Goal: Communication & Community: Answer question/provide support

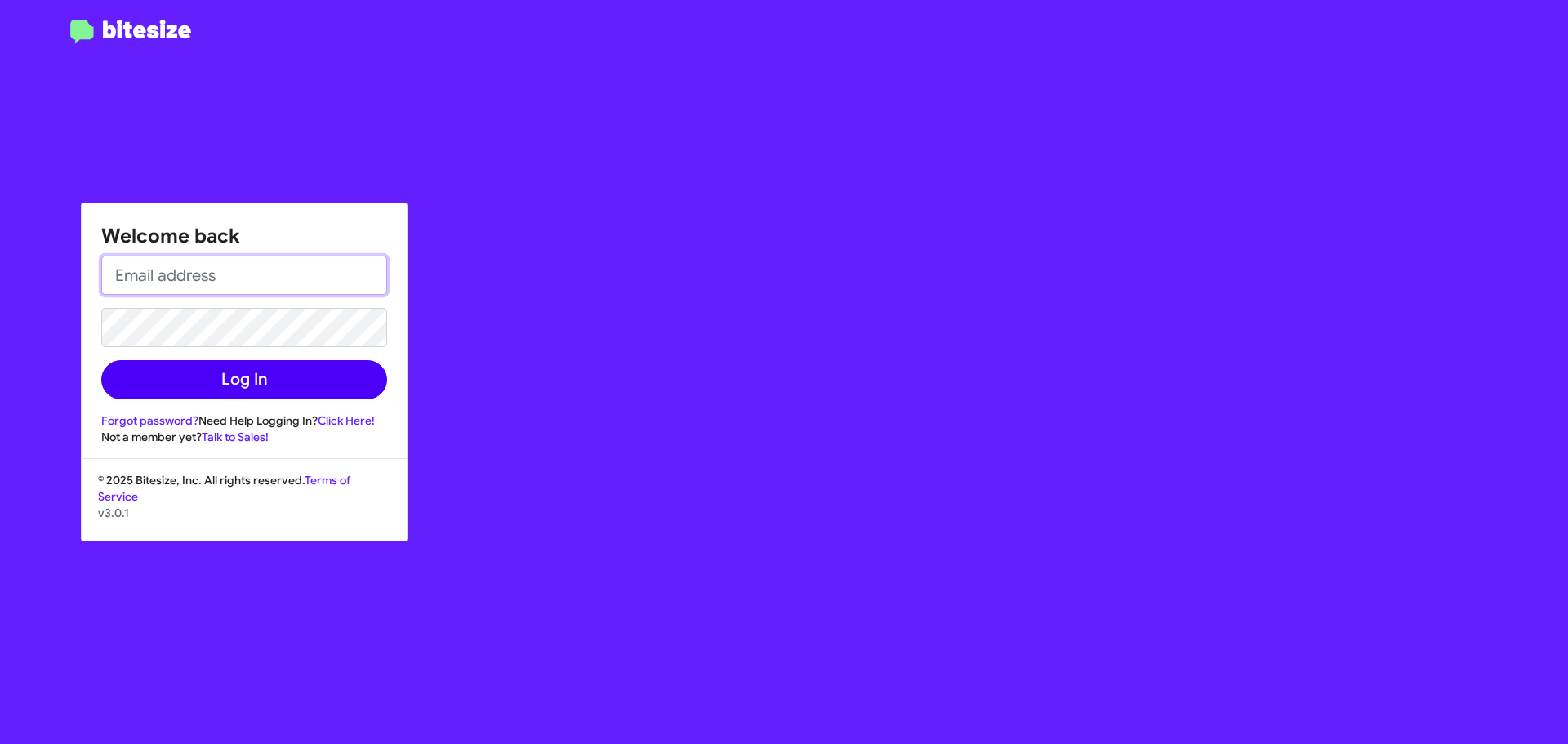
type input "[EMAIL_ADDRESS][DOMAIN_NAME]"
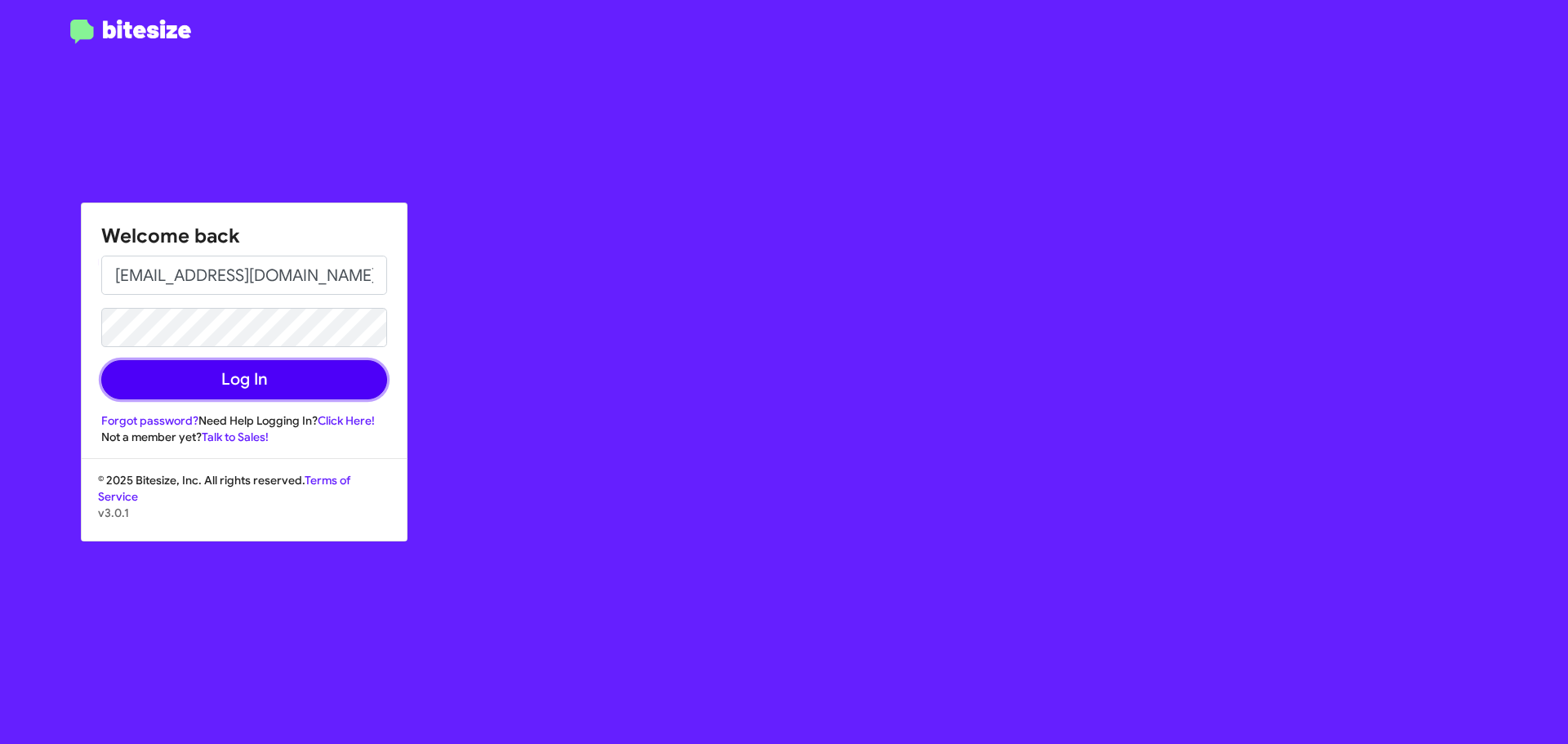
click at [227, 377] on button "Log In" at bounding box center [244, 380] width 286 height 39
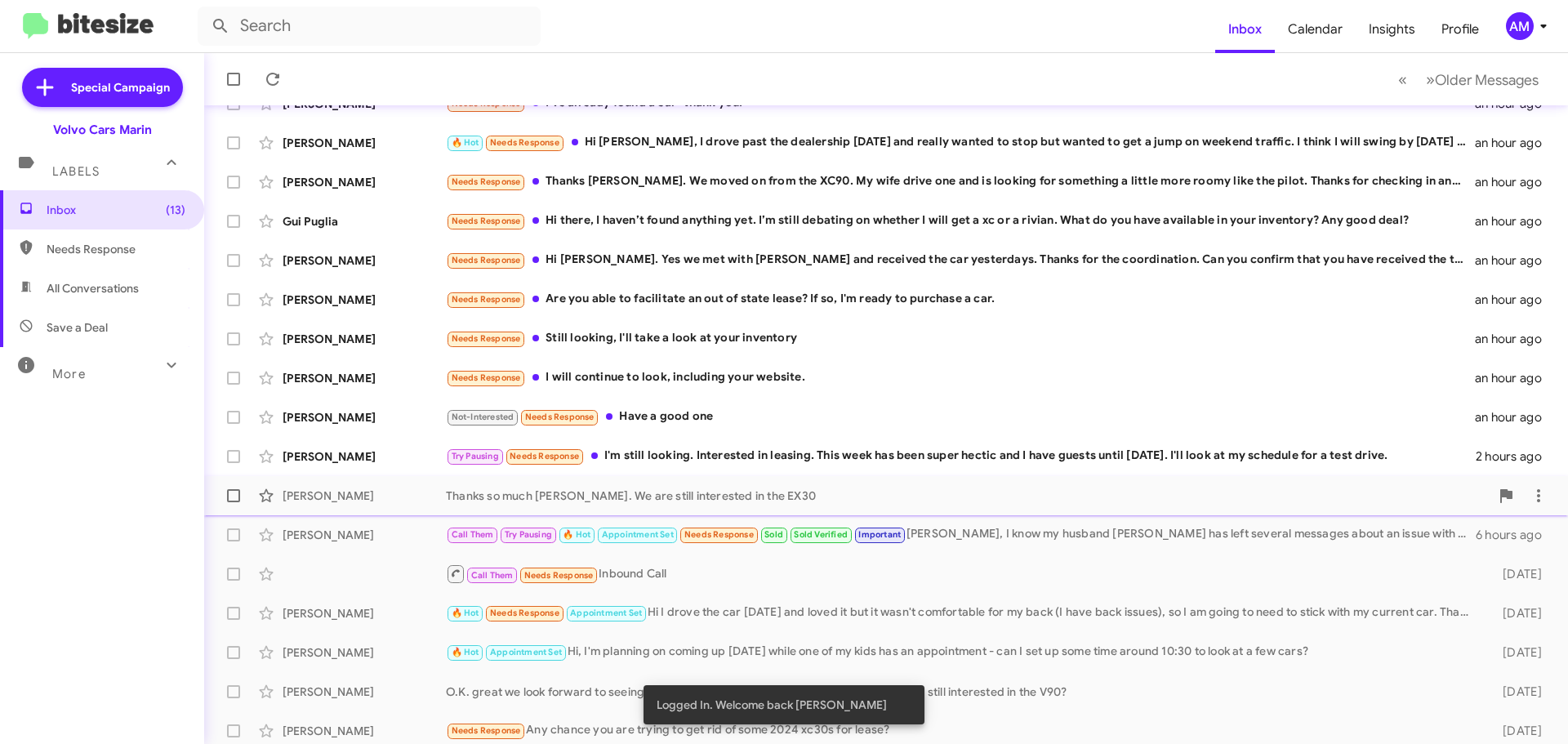
scroll to position [205, 0]
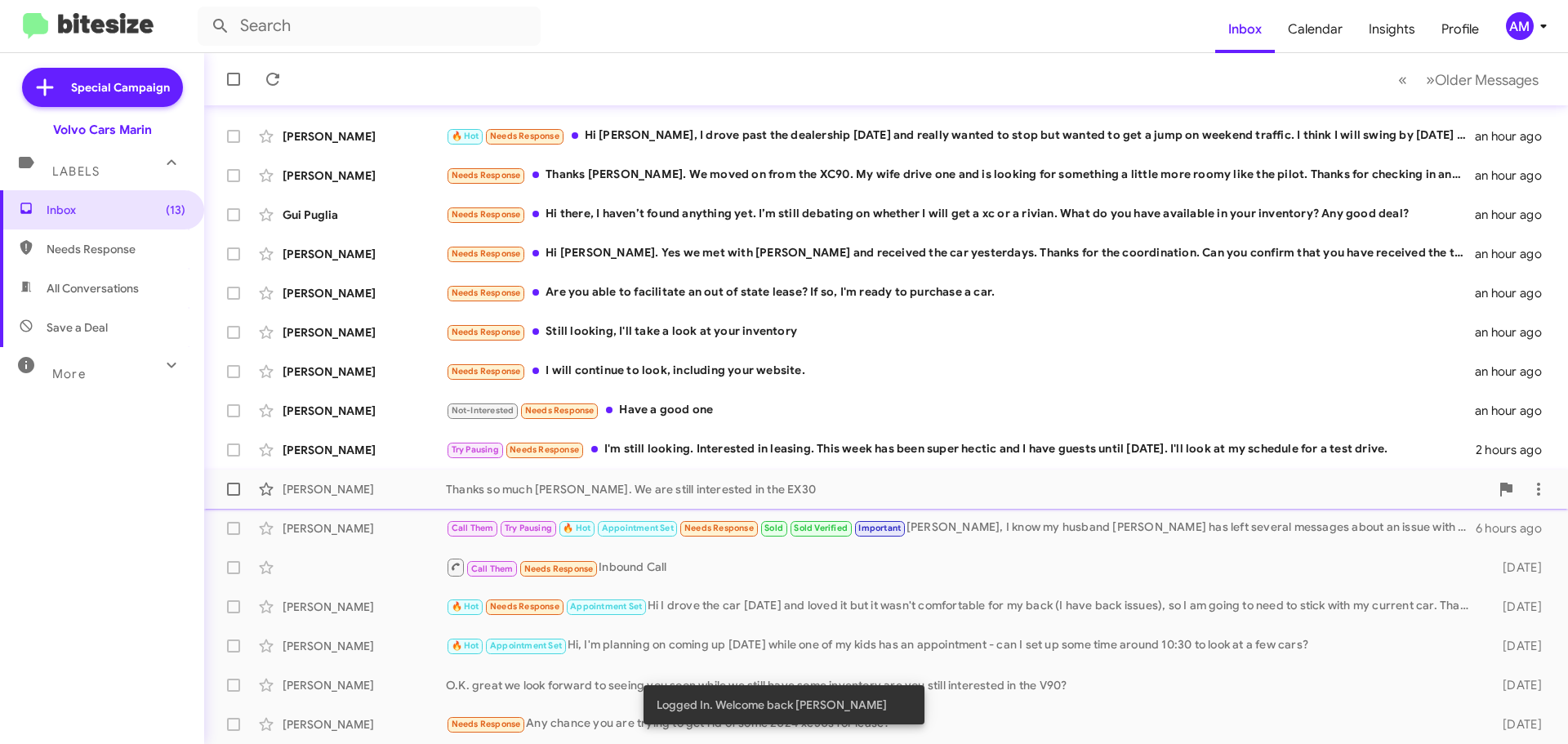
click at [656, 493] on div "Thanks so much [PERSON_NAME]. We are still interested in the EX30" at bounding box center [968, 489] width 1044 height 16
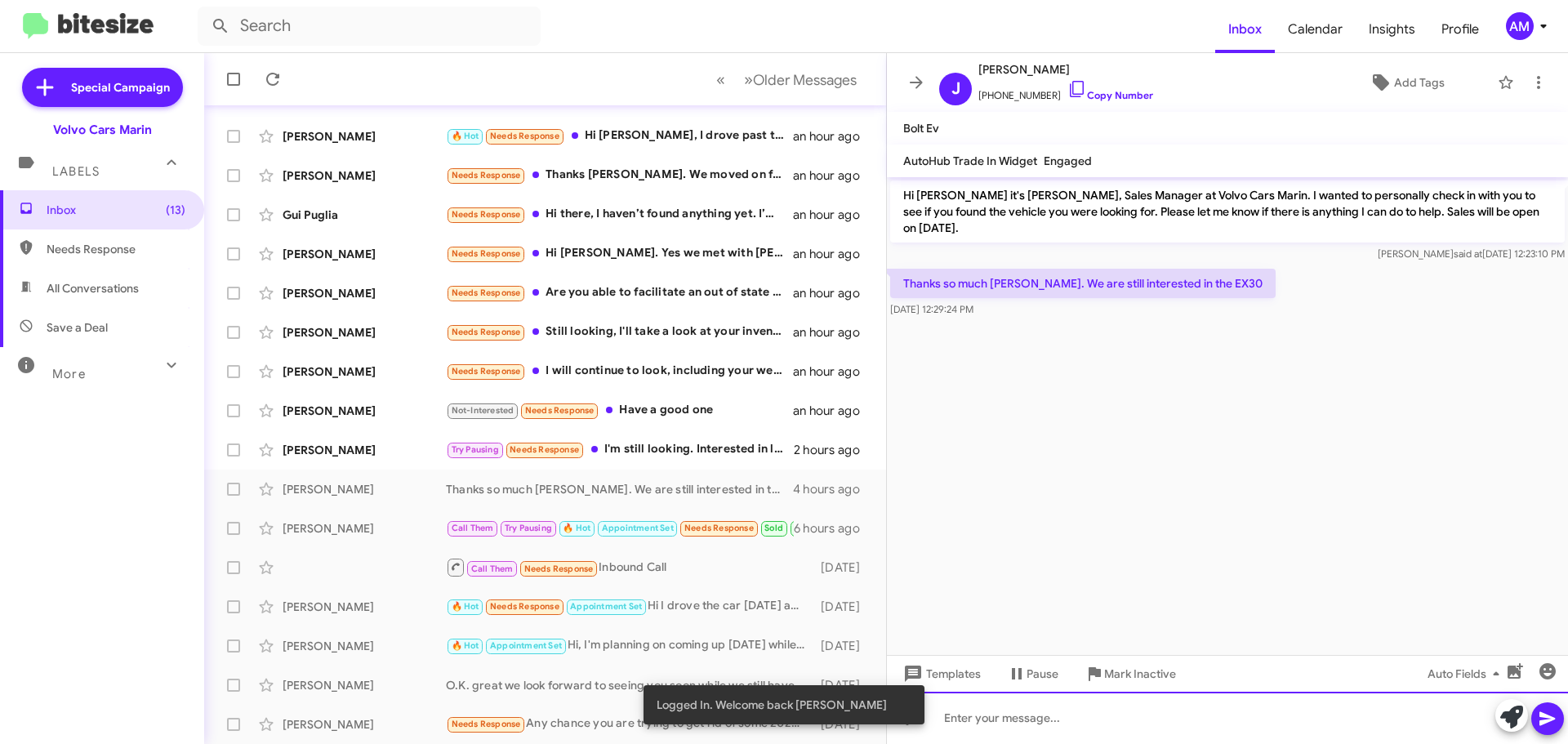
click at [1097, 705] on div at bounding box center [1228, 717] width 681 height 53
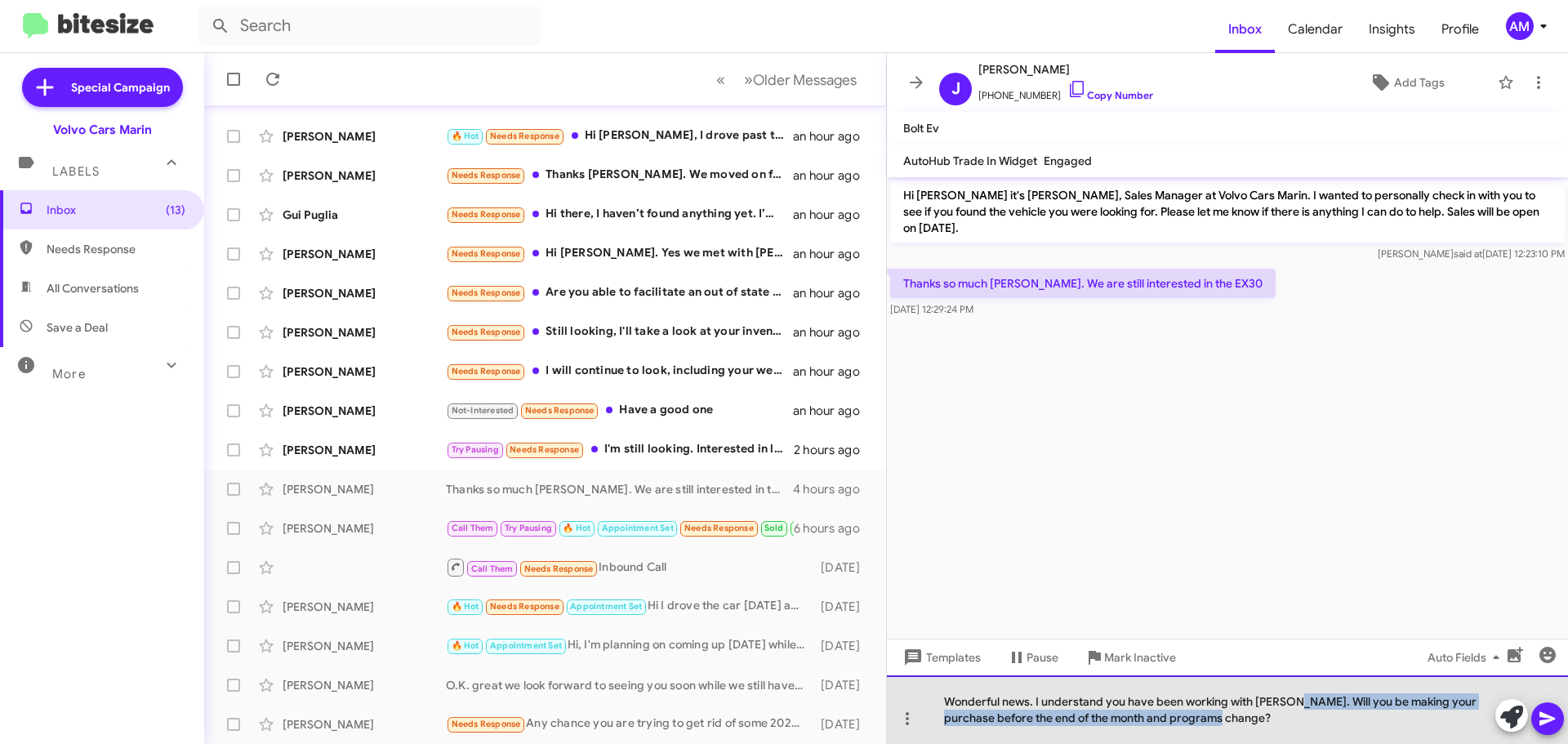
drag, startPoint x: 1291, startPoint y: 703, endPoint x: 1308, endPoint y: 722, distance: 25.5
click at [1308, 722] on div "Wonderful news. I understand you have been working with Jared. Will you be maki…" at bounding box center [1228, 709] width 681 height 69
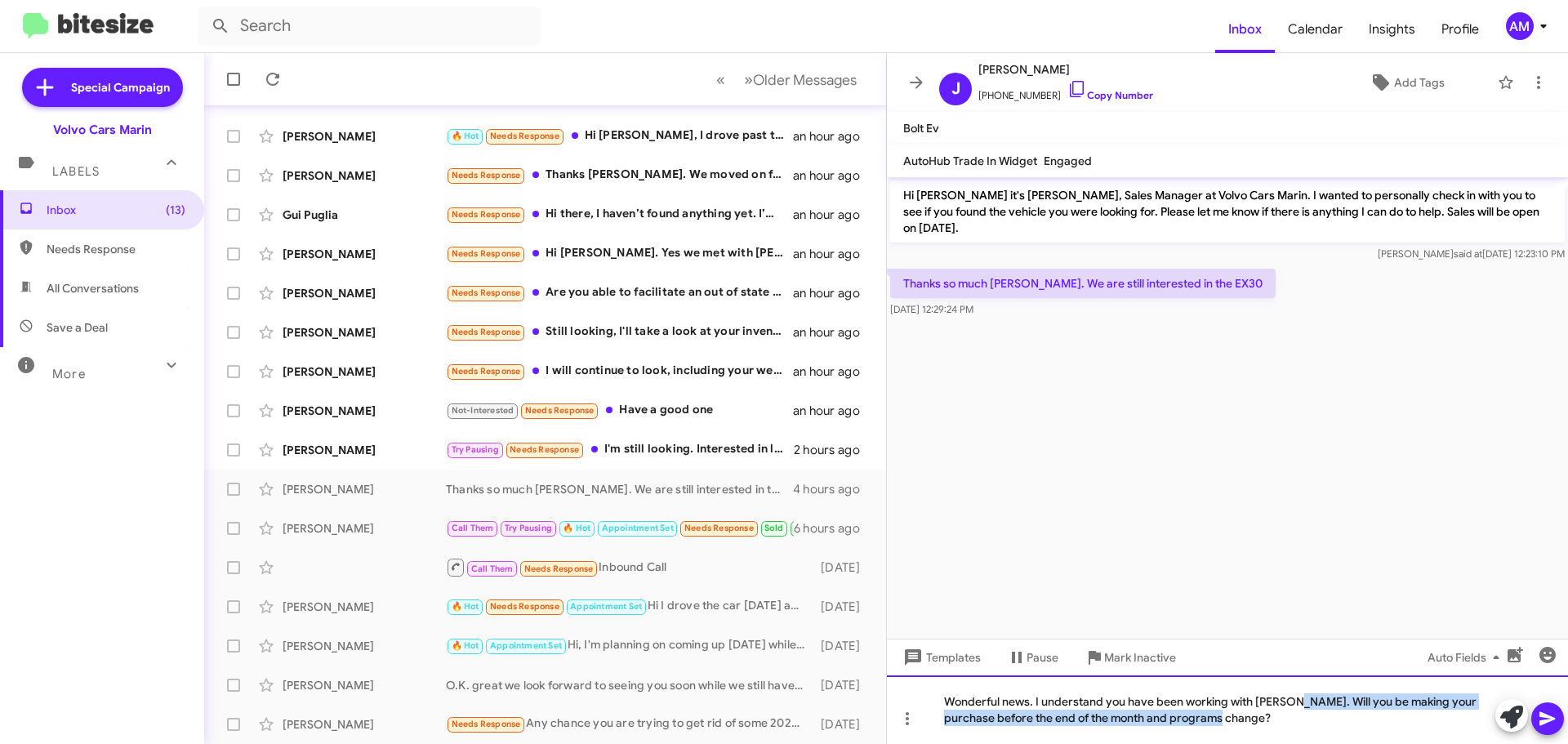
copy div "Will you be making your purchase before the end of the month and programs chang…"
click at [1549, 728] on span at bounding box center [1547, 718] width 20 height 33
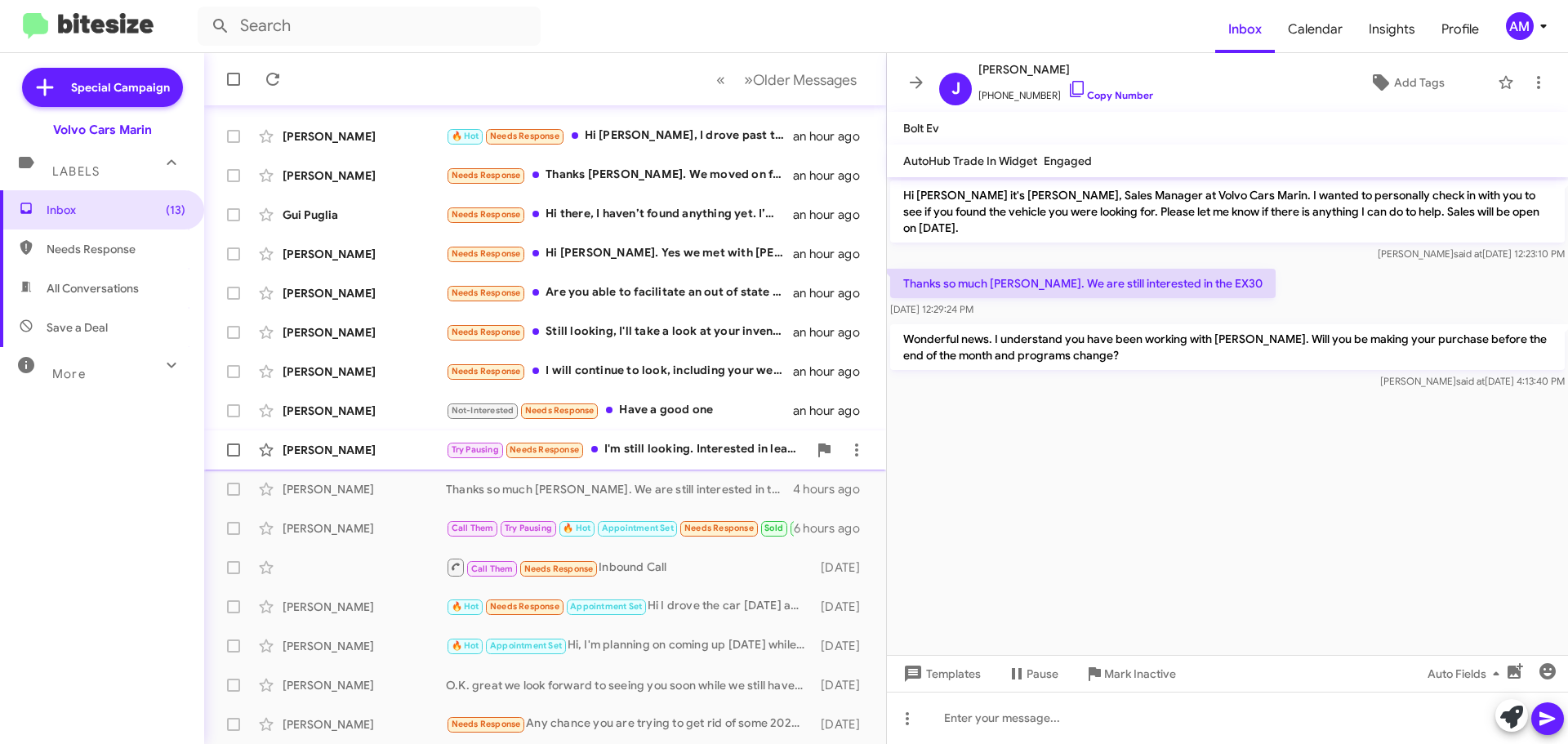
click at [369, 453] on div "[PERSON_NAME]" at bounding box center [364, 450] width 164 height 16
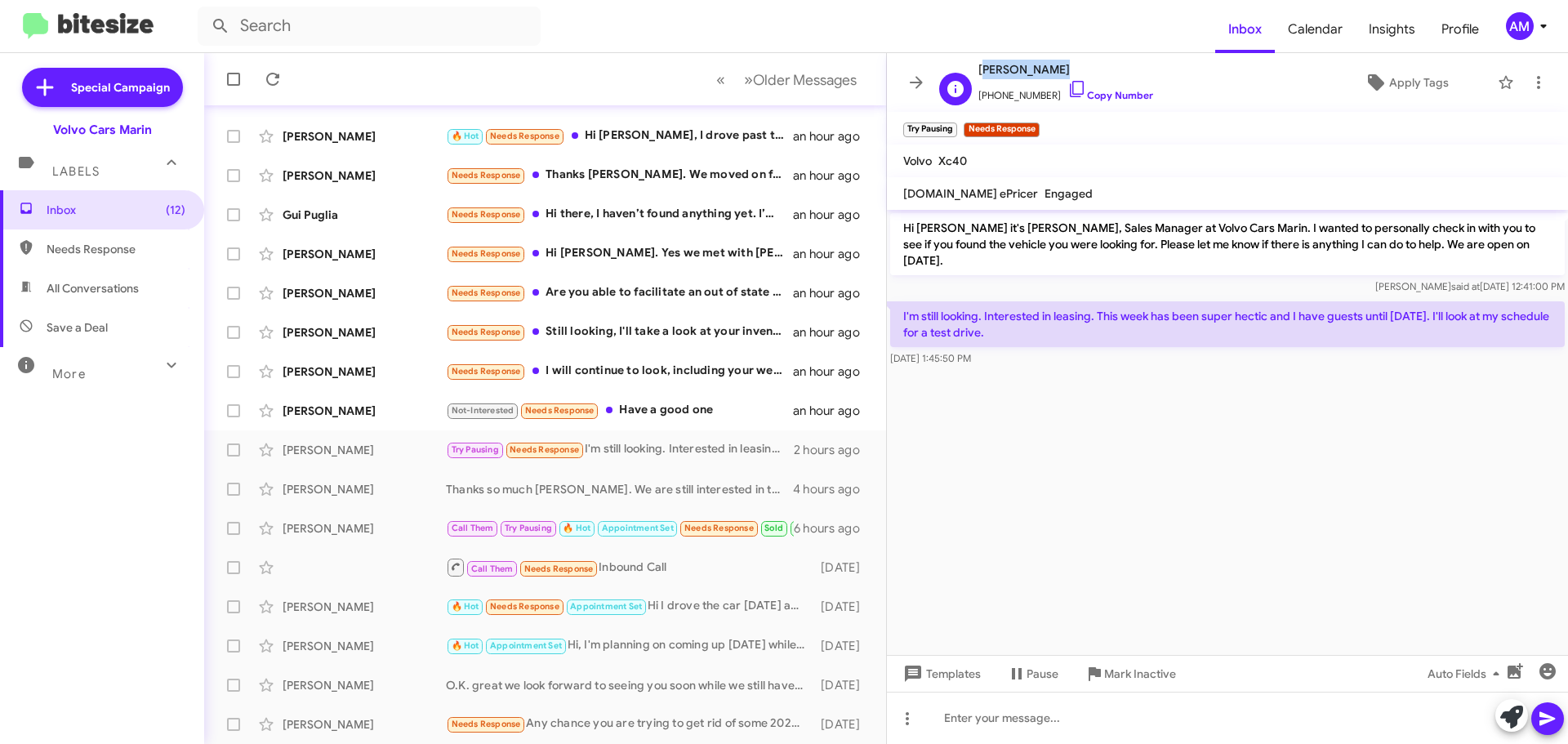
drag, startPoint x: 981, startPoint y: 72, endPoint x: 1046, endPoint y: 71, distance: 65.0
click at [1046, 71] on span "[PERSON_NAME]" at bounding box center [1066, 70] width 175 height 20
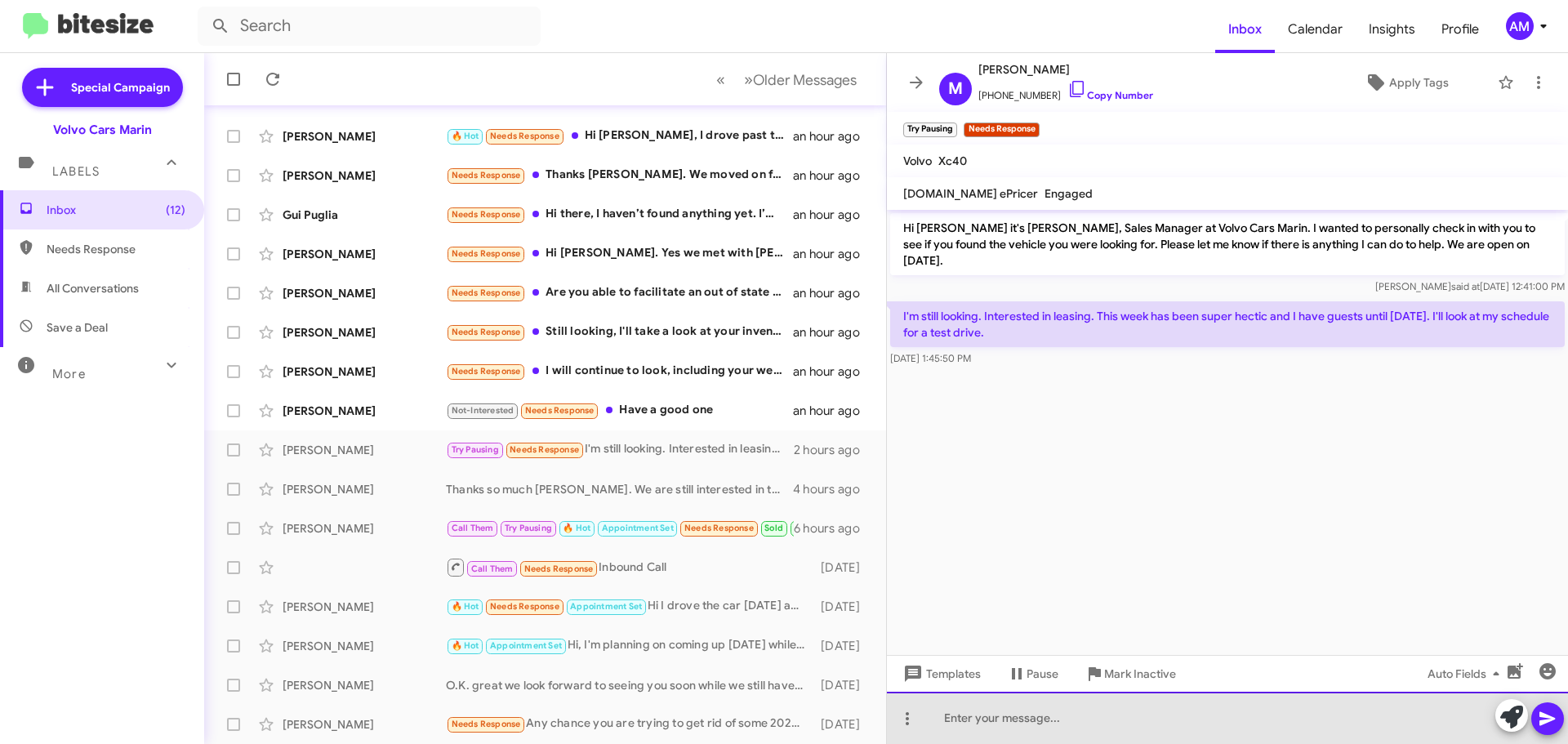
click at [986, 714] on div at bounding box center [1228, 717] width 681 height 53
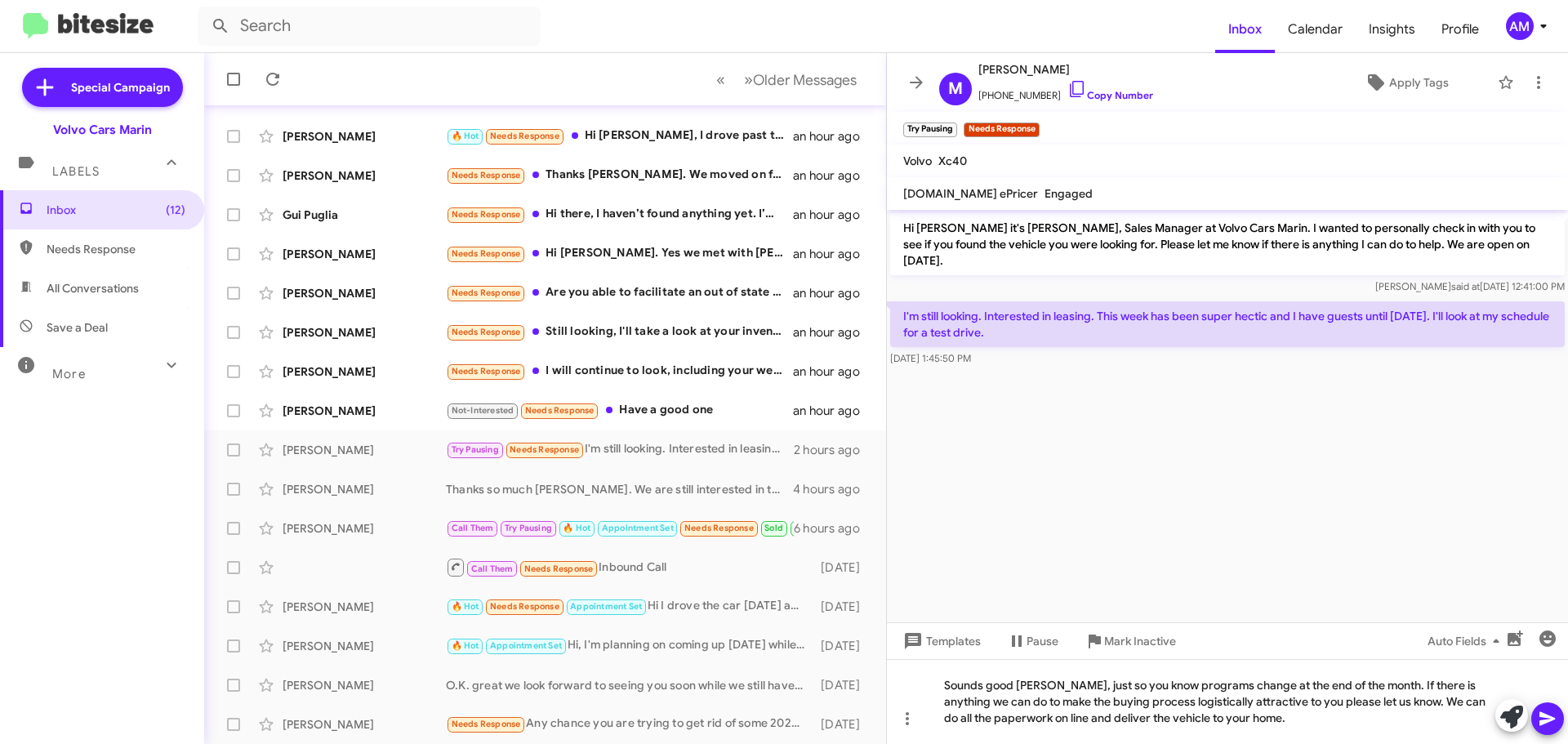
click at [1543, 723] on icon at bounding box center [1547, 719] width 15 height 14
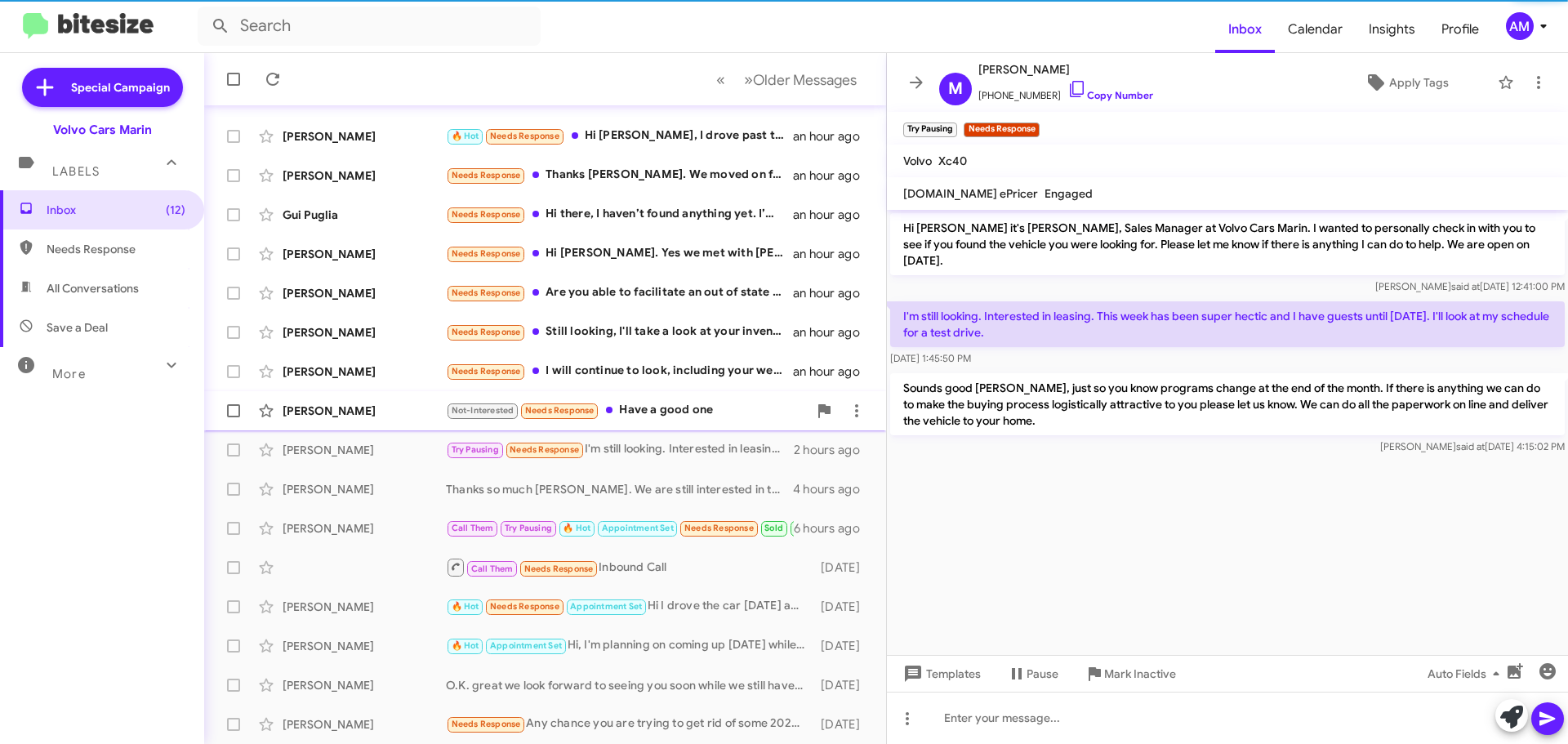
click at [343, 410] on div "[PERSON_NAME]" at bounding box center [364, 411] width 164 height 16
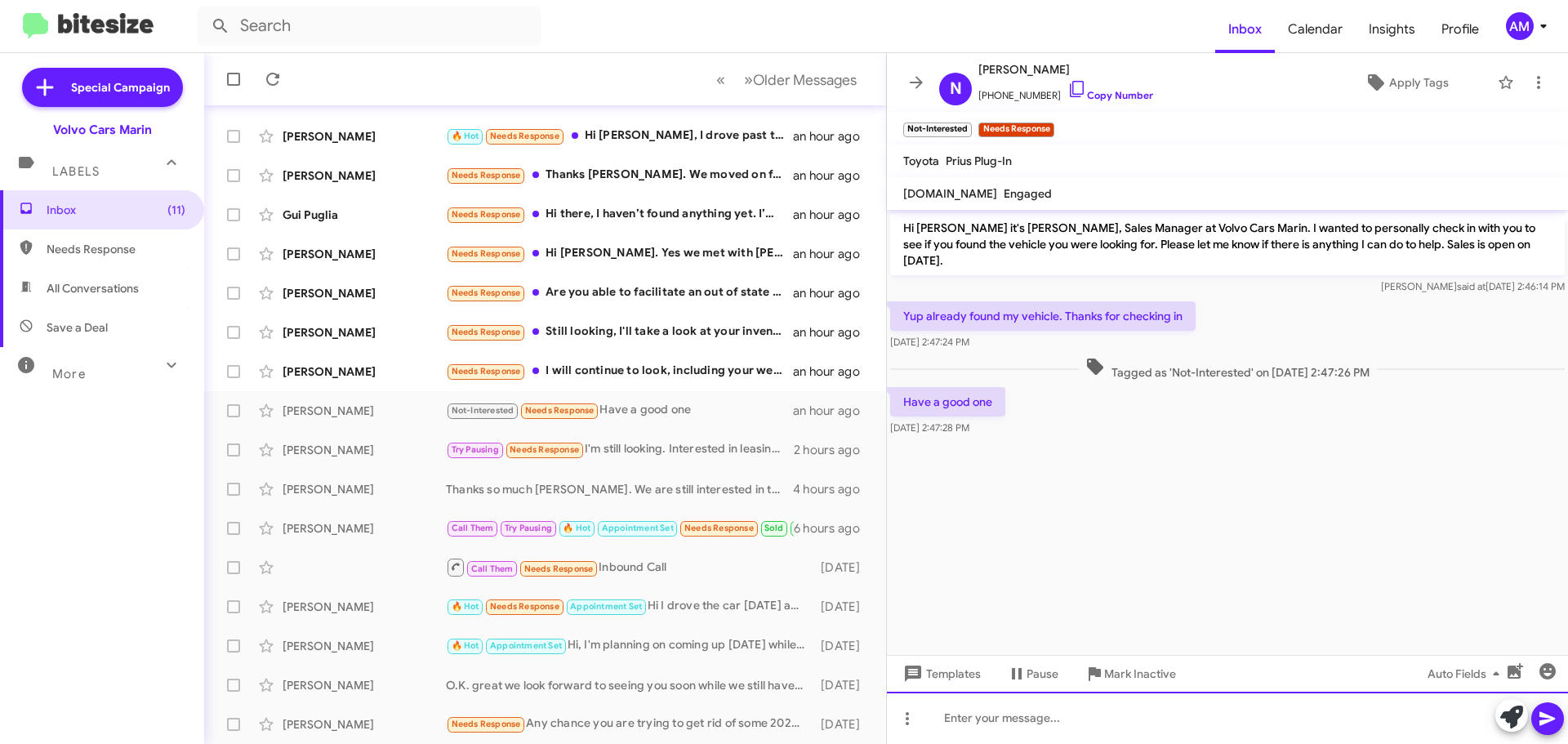
click at [973, 719] on div at bounding box center [1228, 717] width 681 height 53
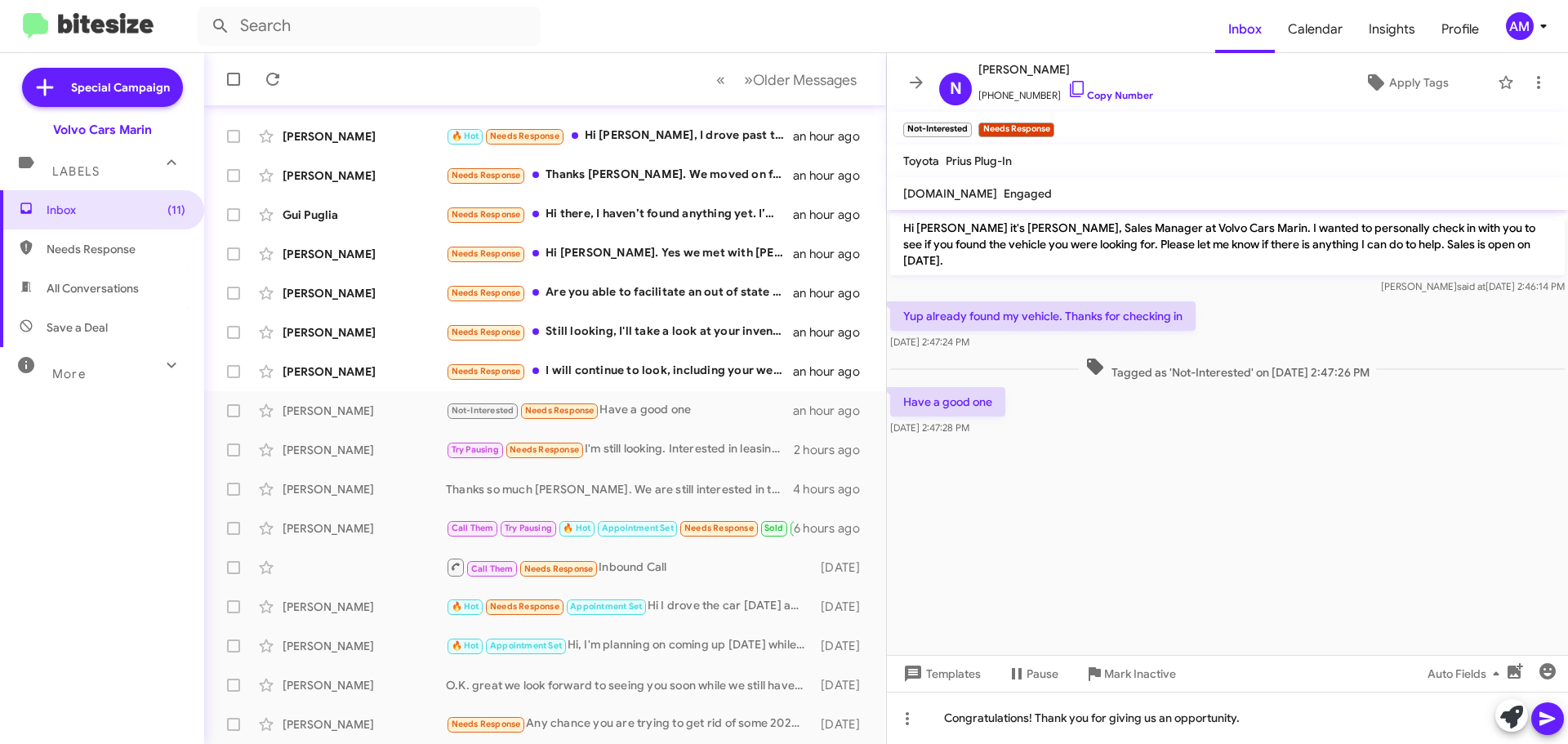
click at [1551, 723] on icon at bounding box center [1547, 718] width 20 height 20
click at [356, 370] on div "[PERSON_NAME]" at bounding box center [364, 372] width 164 height 16
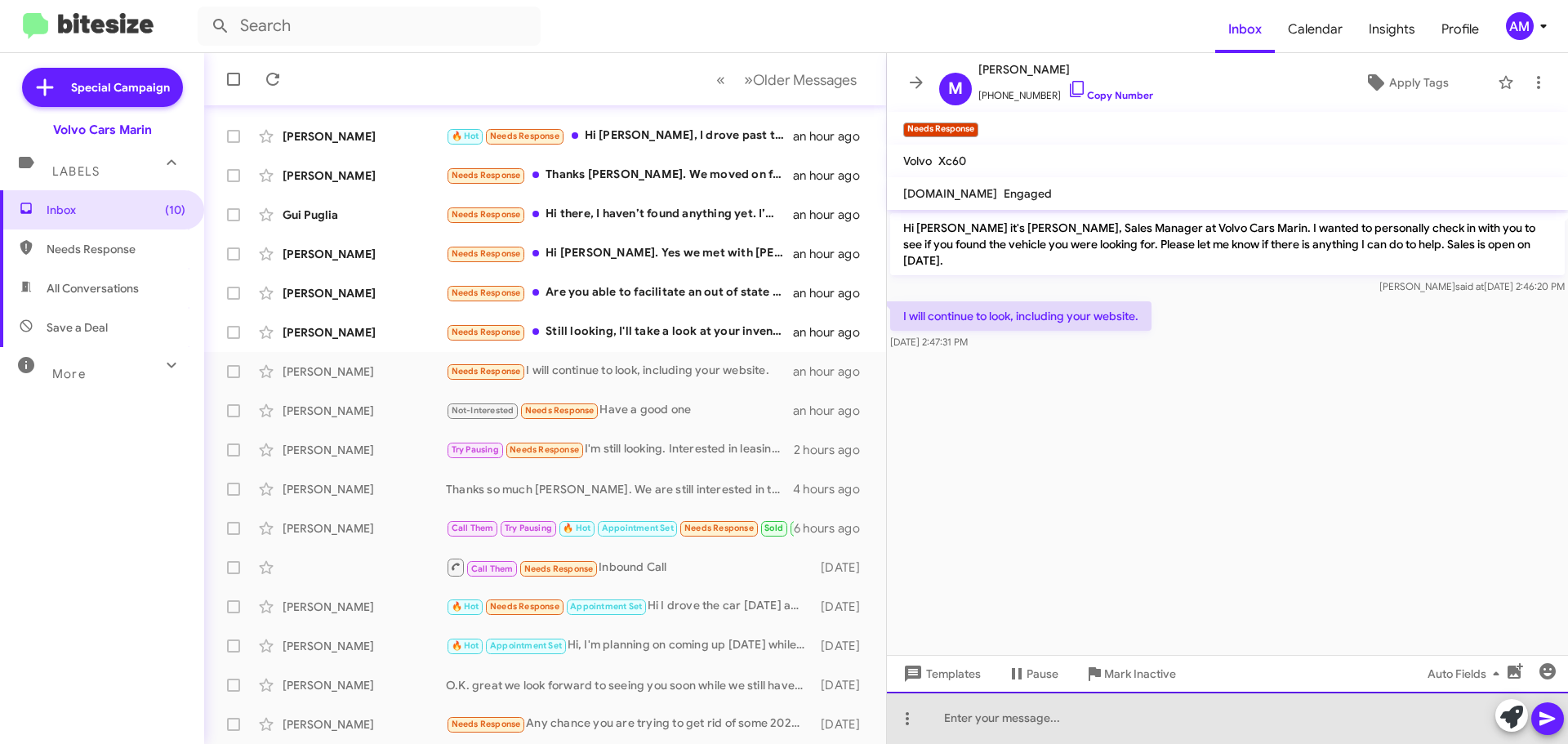
click at [939, 715] on div at bounding box center [1228, 717] width 681 height 53
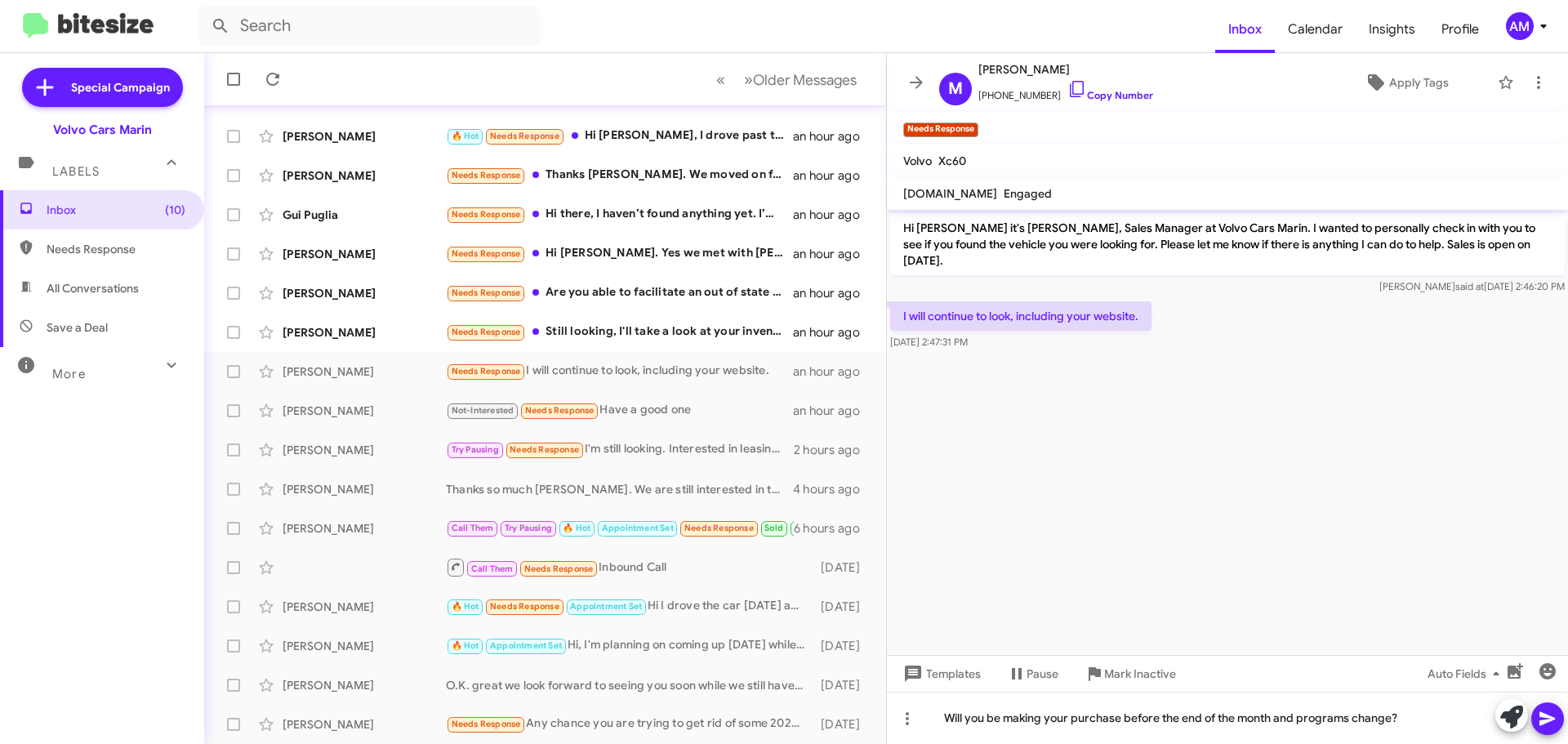
click at [1550, 721] on icon at bounding box center [1547, 719] width 15 height 14
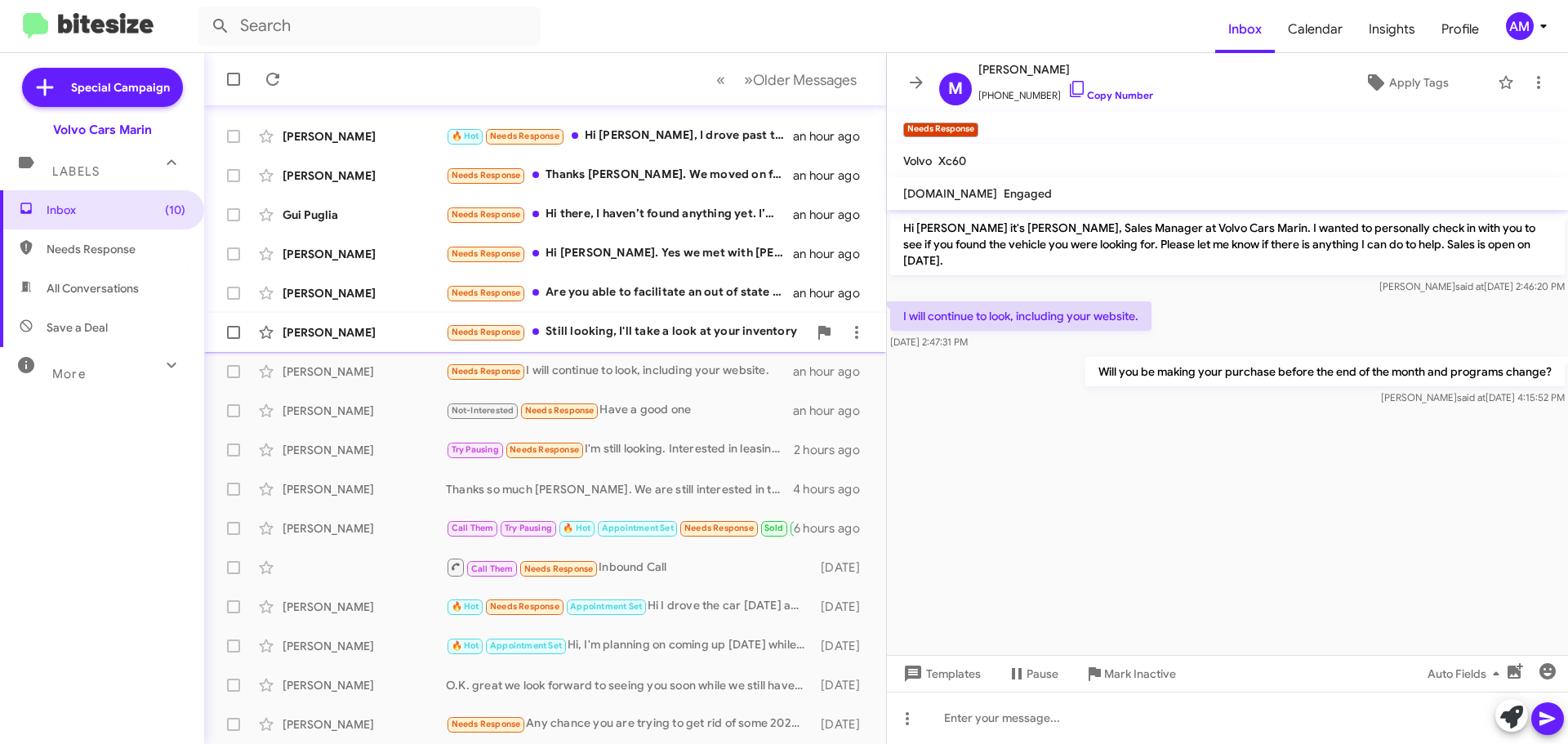
click at [314, 318] on div "Shengchun Wang Needs Response Still looking, I'll take a look at your inventory…" at bounding box center [545, 332] width 656 height 33
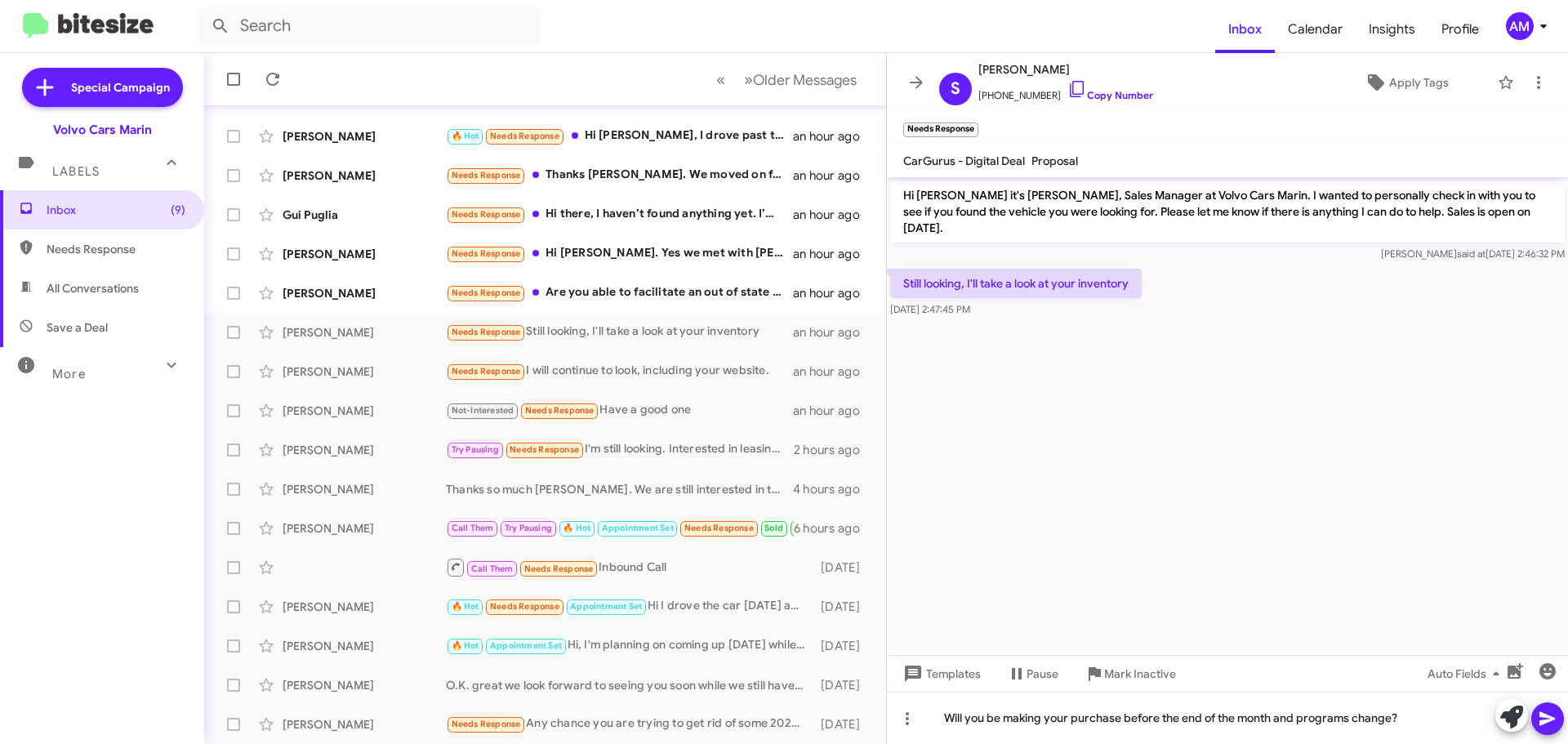
drag, startPoint x: 1547, startPoint y: 715, endPoint x: 1536, endPoint y: 710, distance: 12.1
click at [1547, 715] on icon at bounding box center [1547, 719] width 15 height 14
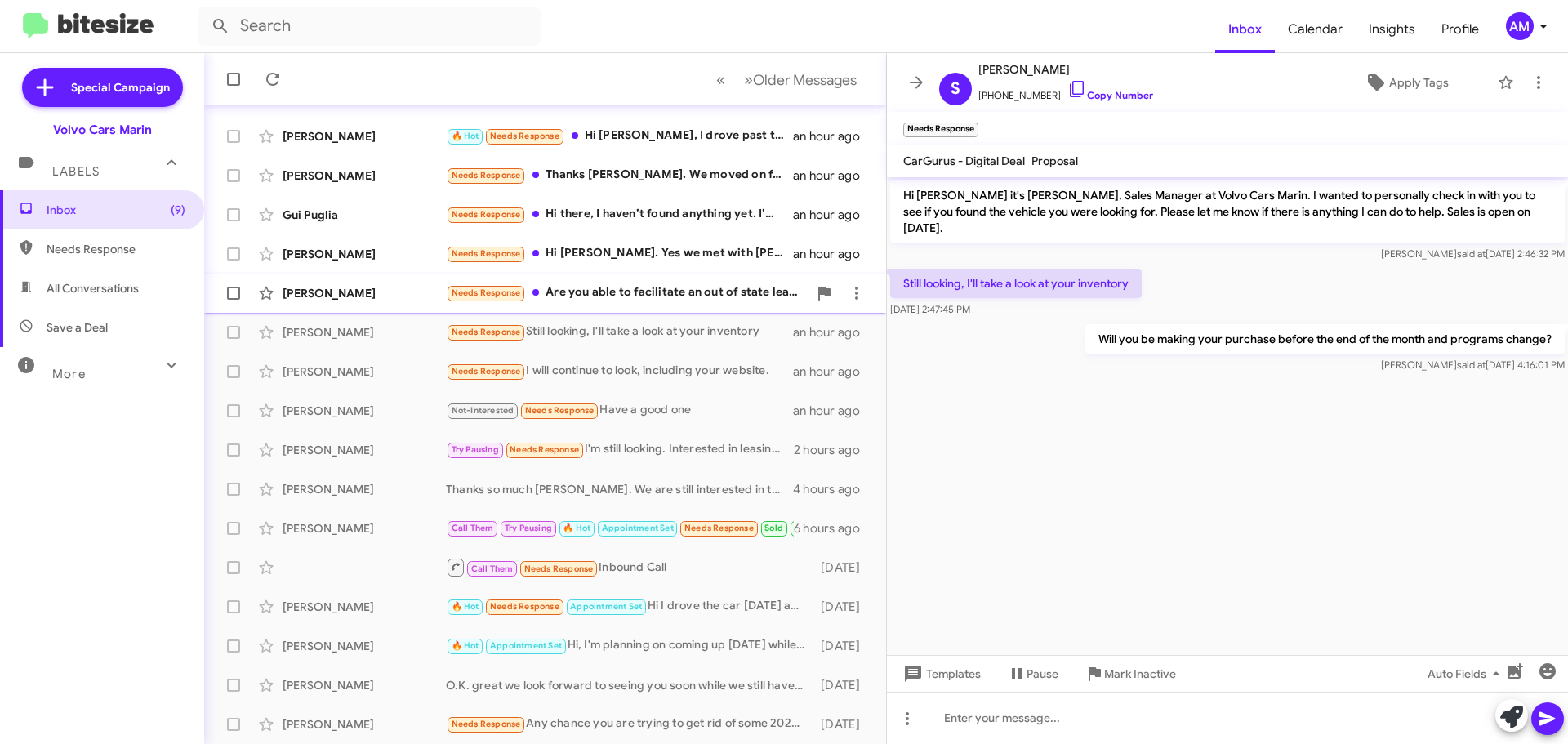
click at [380, 292] on div "[PERSON_NAME]" at bounding box center [364, 293] width 164 height 16
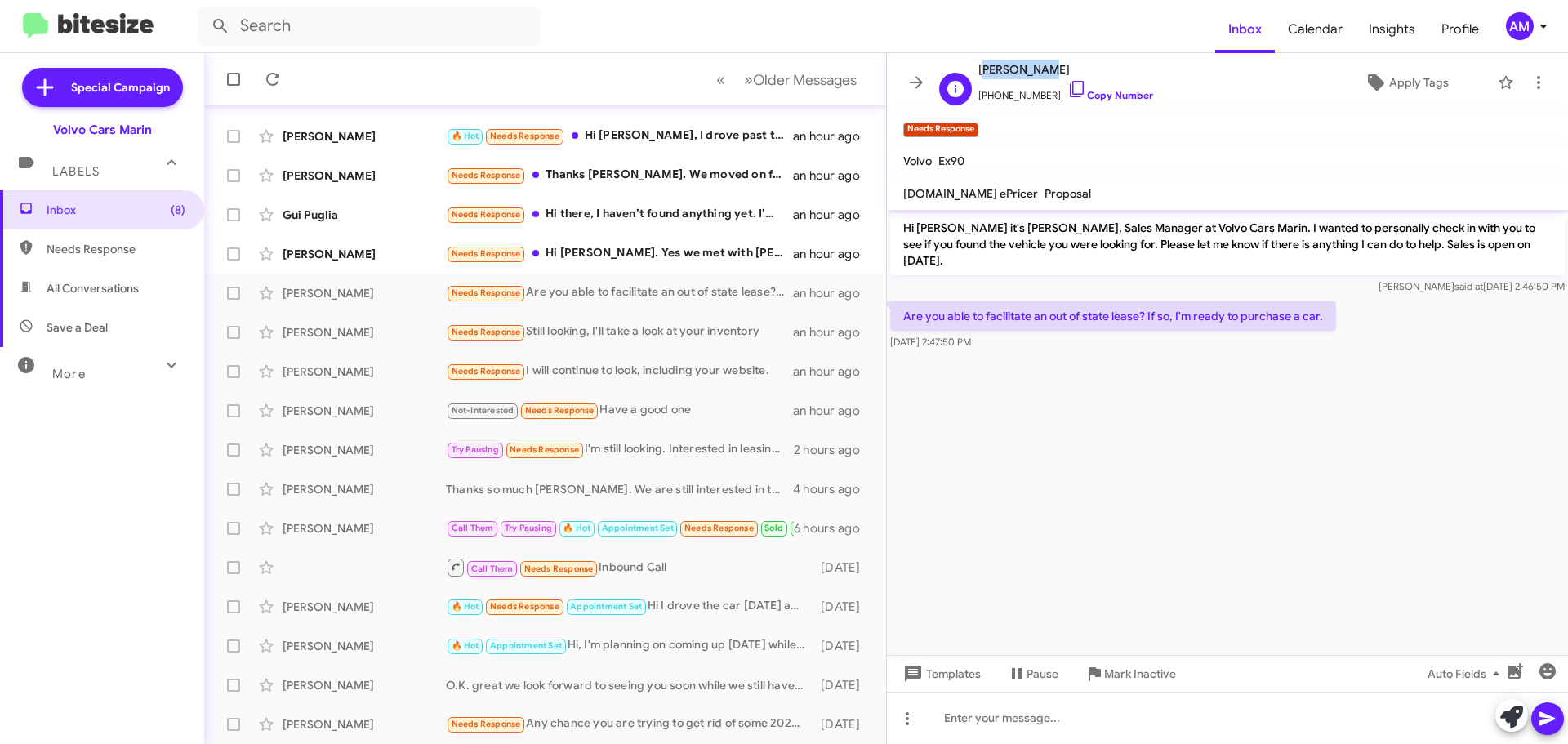
drag, startPoint x: 979, startPoint y: 71, endPoint x: 1042, endPoint y: 71, distance: 63.0
click at [1042, 71] on span "[PERSON_NAME]" at bounding box center [1066, 70] width 175 height 20
copy span "[PERSON_NAME]"
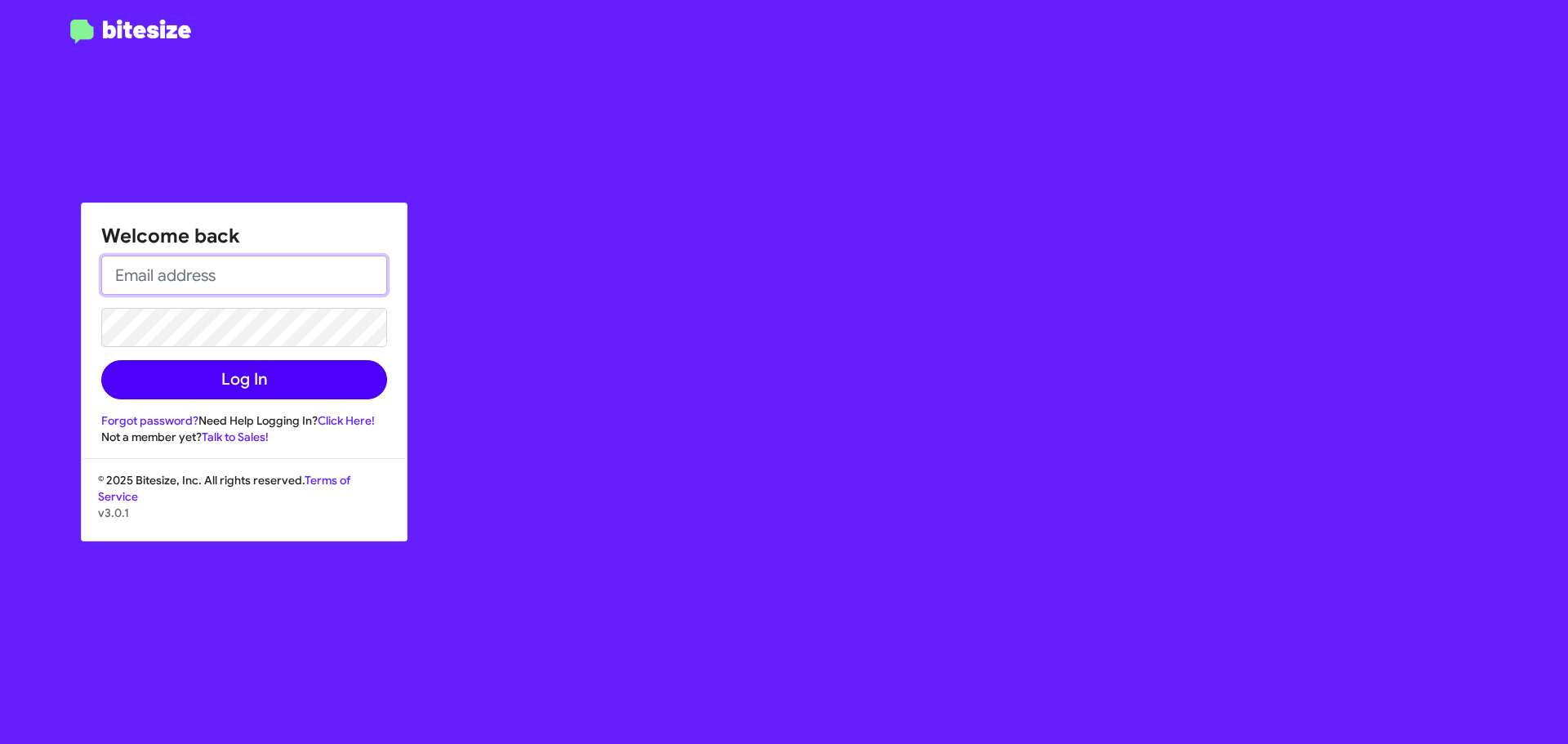
type input "[EMAIL_ADDRESS][DOMAIN_NAME]"
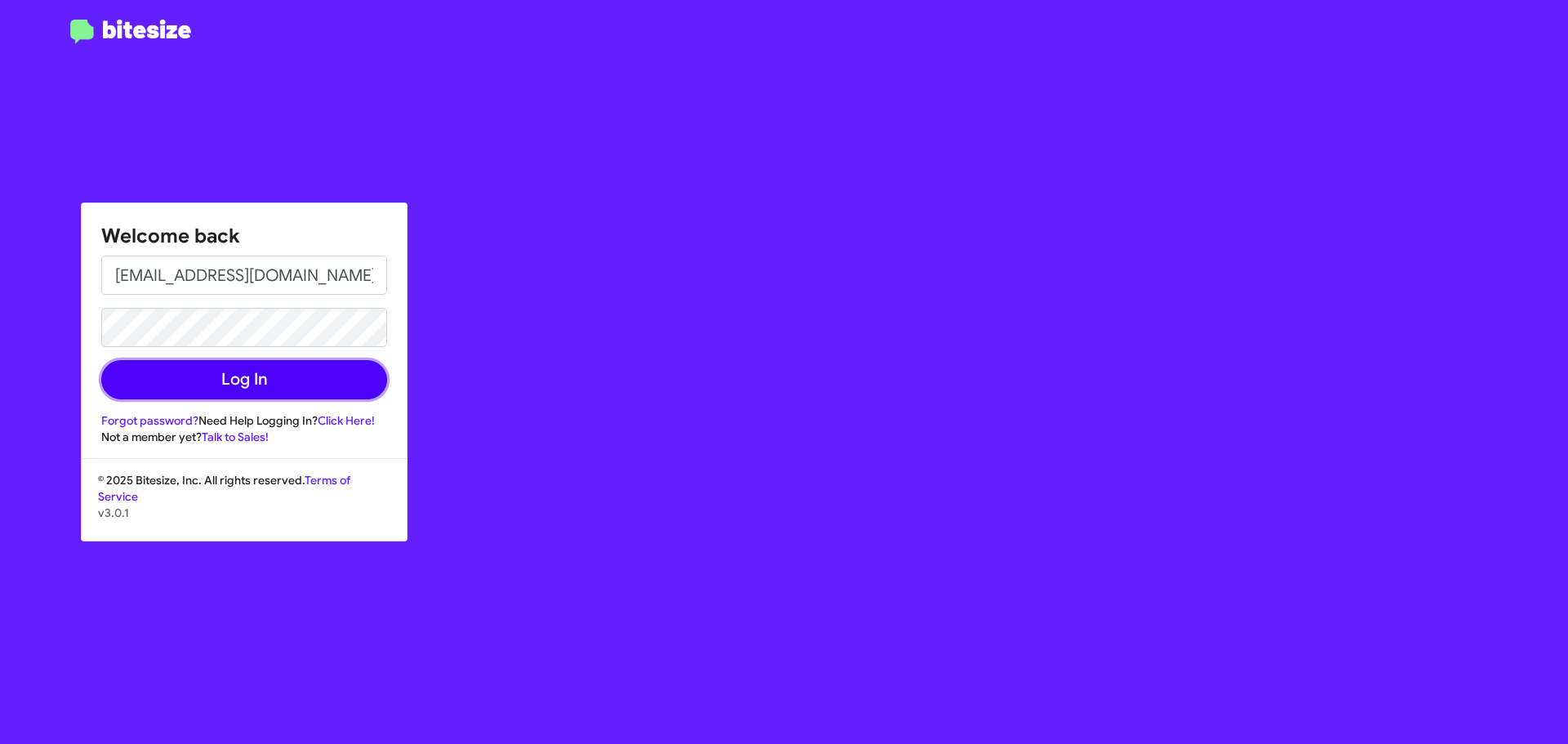
click at [289, 395] on button "Log In" at bounding box center [244, 380] width 286 height 39
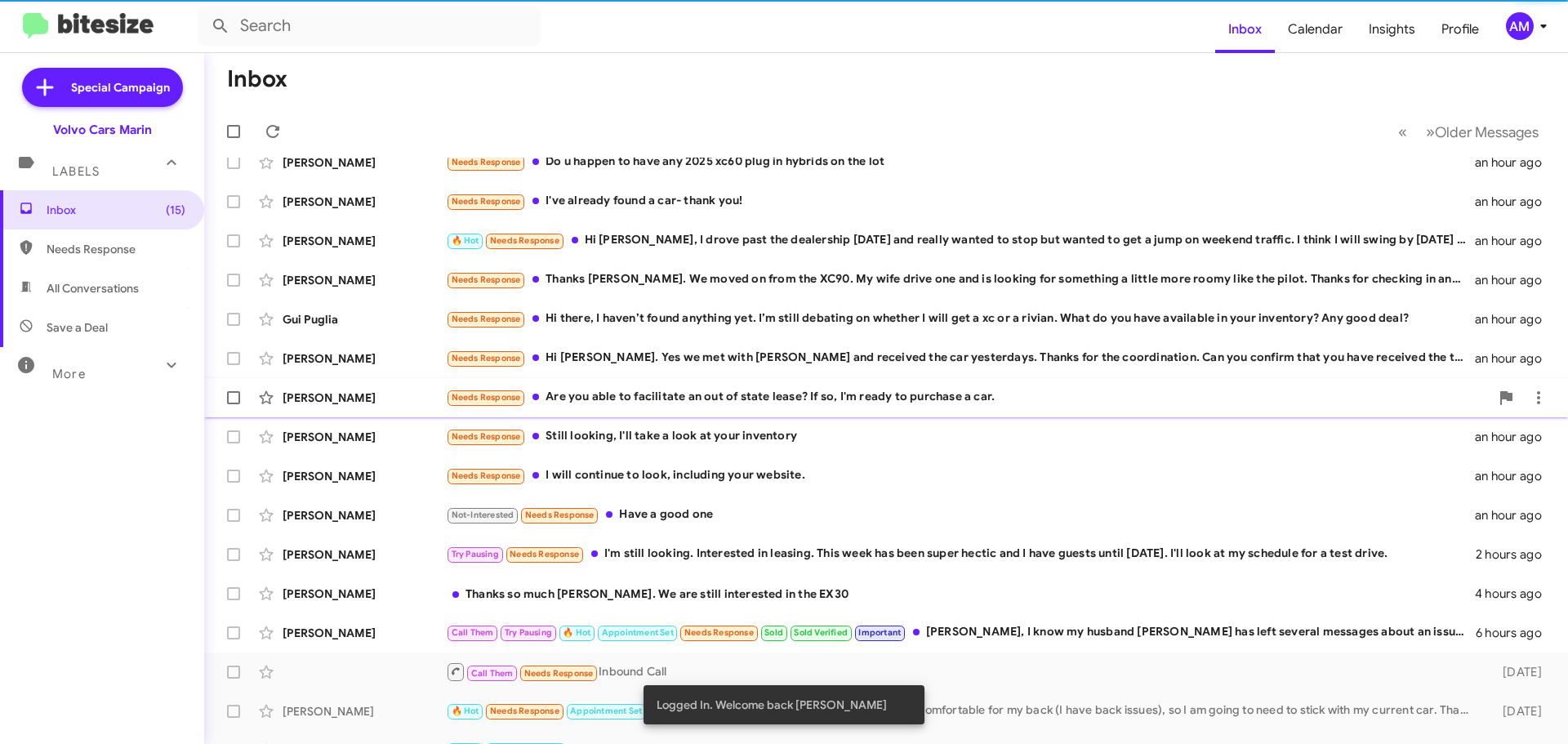
scroll to position [205, 0]
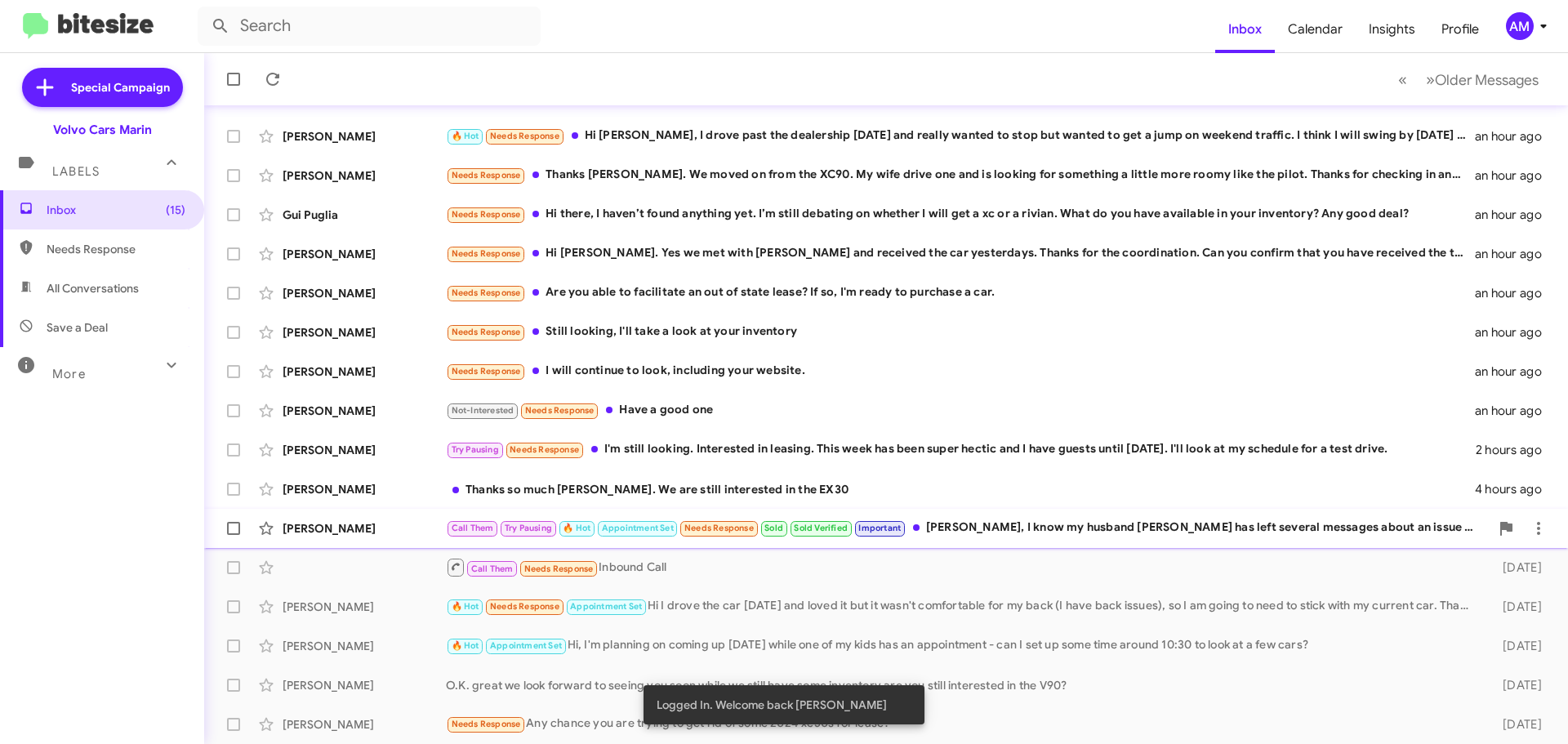
click at [341, 528] on div "[PERSON_NAME]" at bounding box center [364, 528] width 164 height 16
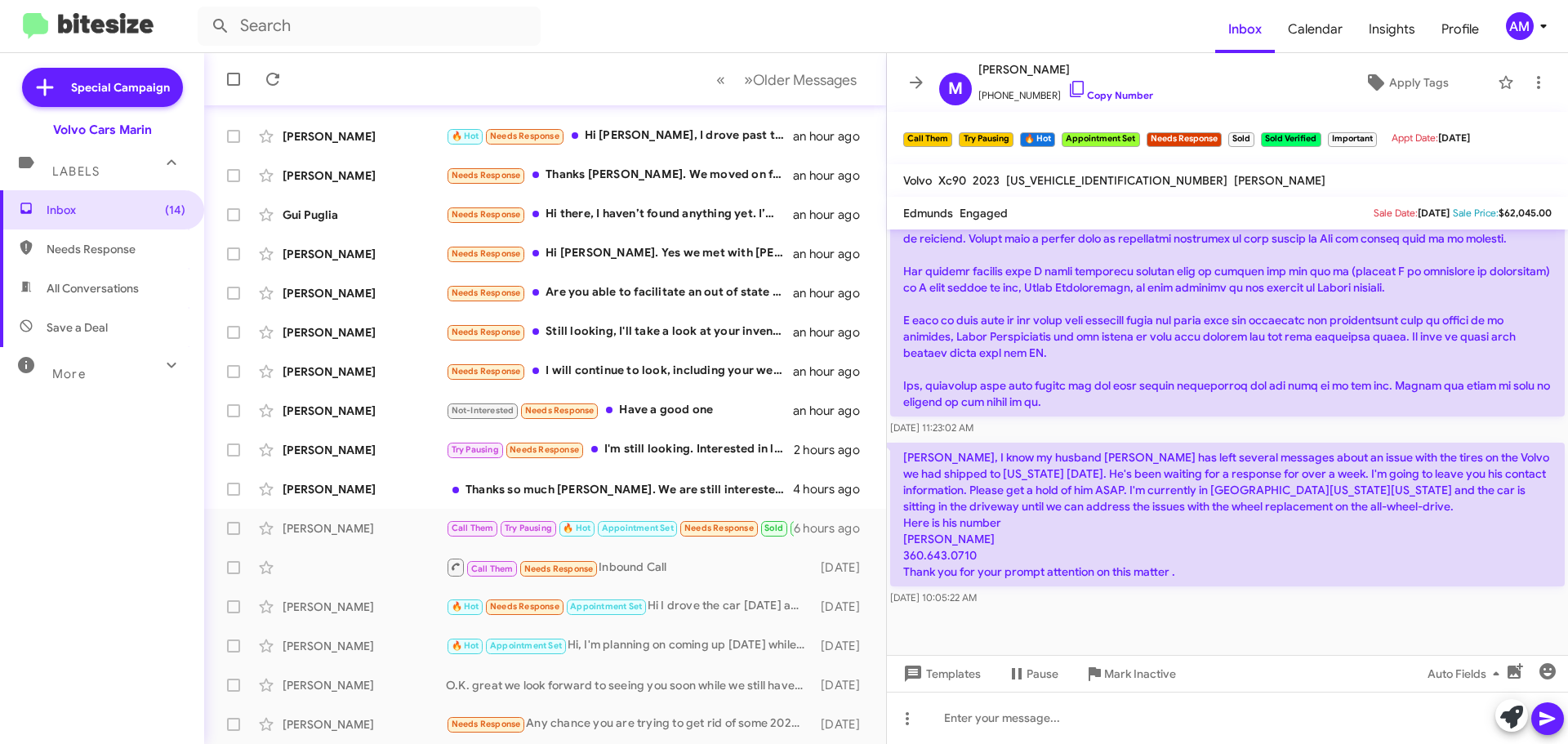
scroll to position [1344, 0]
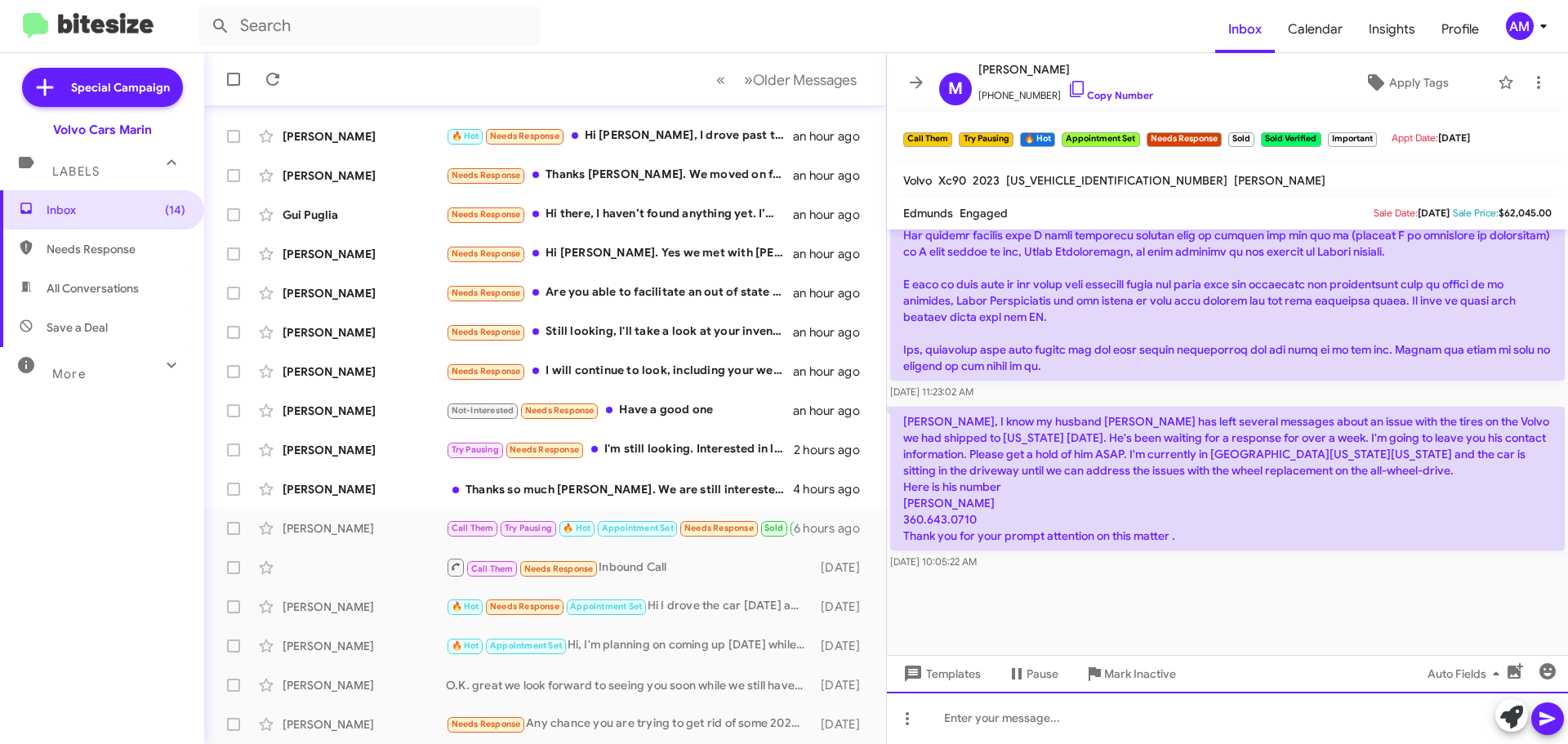
click at [1074, 710] on div at bounding box center [1228, 717] width 681 height 53
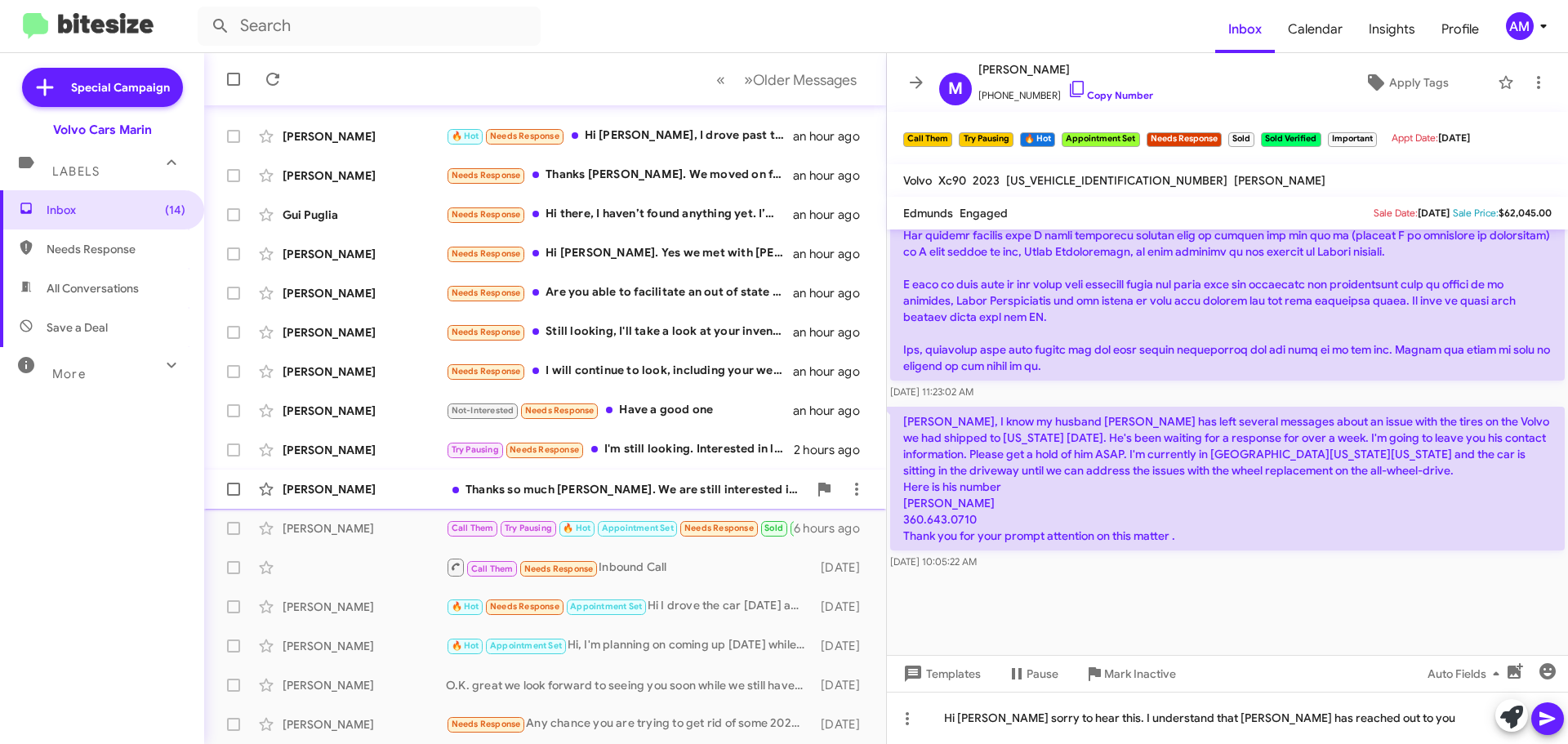
click at [366, 494] on div "[PERSON_NAME]" at bounding box center [364, 489] width 164 height 16
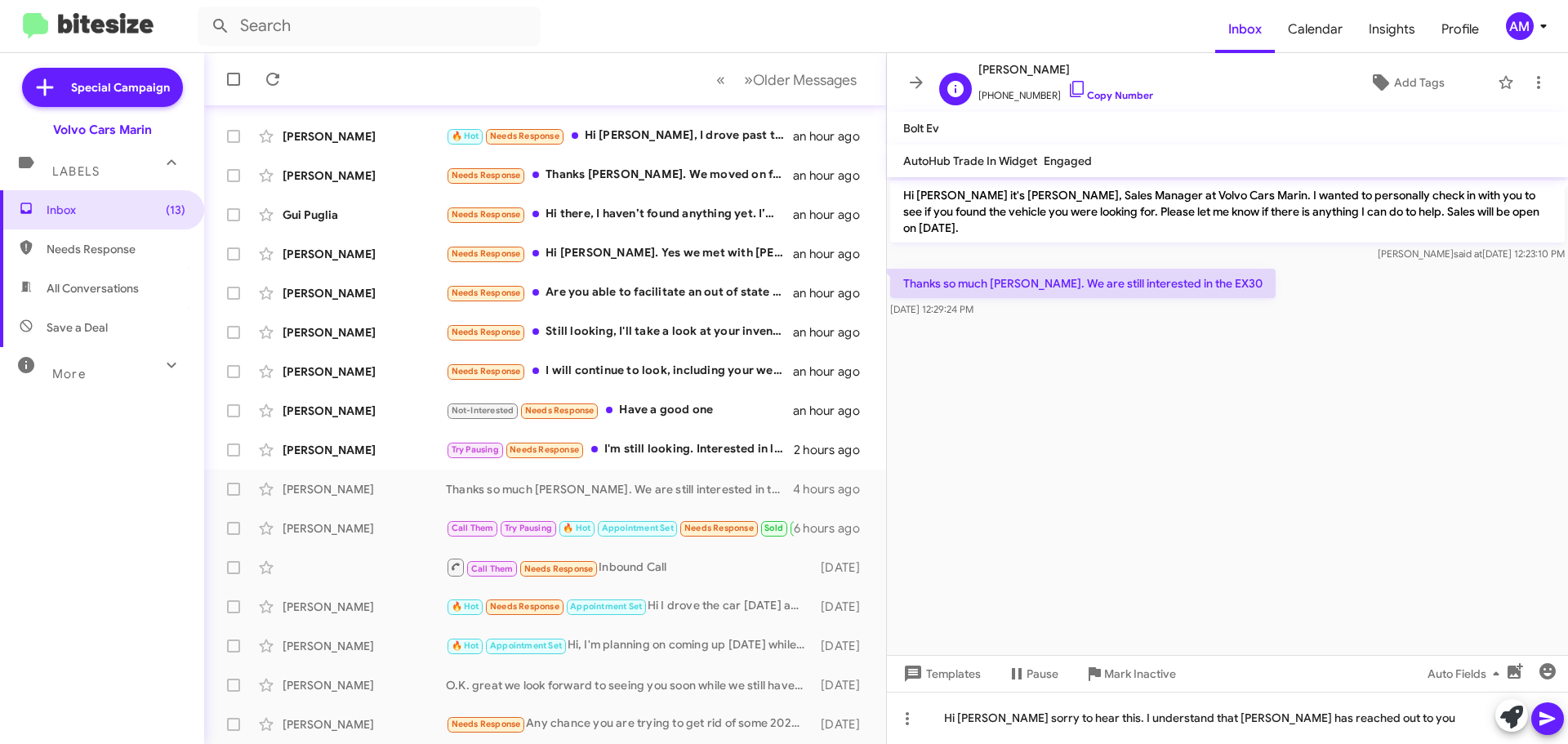
drag, startPoint x: 976, startPoint y: 71, endPoint x: 1067, endPoint y: 74, distance: 91.0
click at [1067, 74] on div "J [PERSON_NAME] [PHONE_NUMBER] Copy Number" at bounding box center [1043, 82] width 221 height 46
copy span "[PERSON_NAME]"
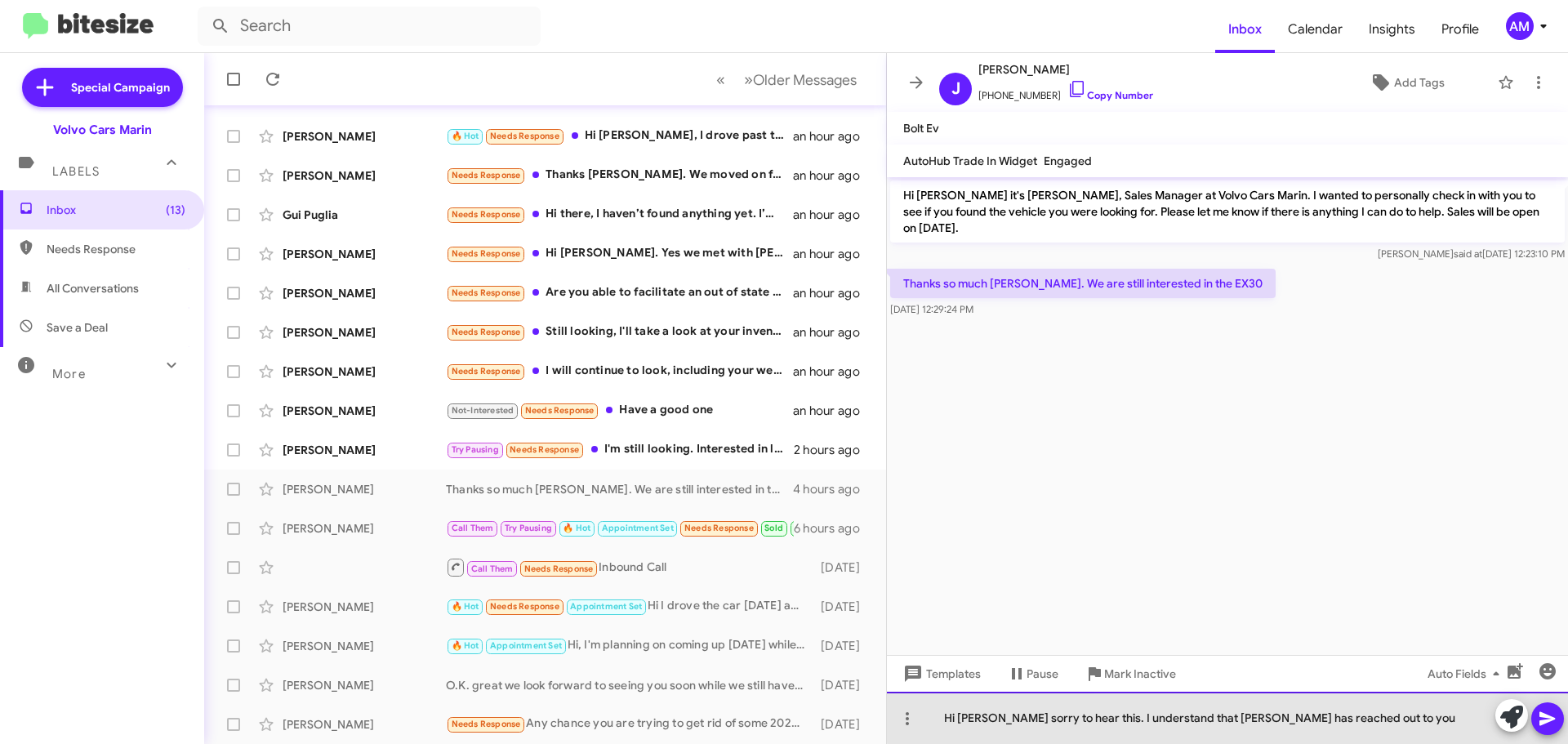
click at [1343, 716] on div "Hi [PERSON_NAME] sorry to hear this. I understand that [PERSON_NAME] has reache…" at bounding box center [1228, 717] width 681 height 53
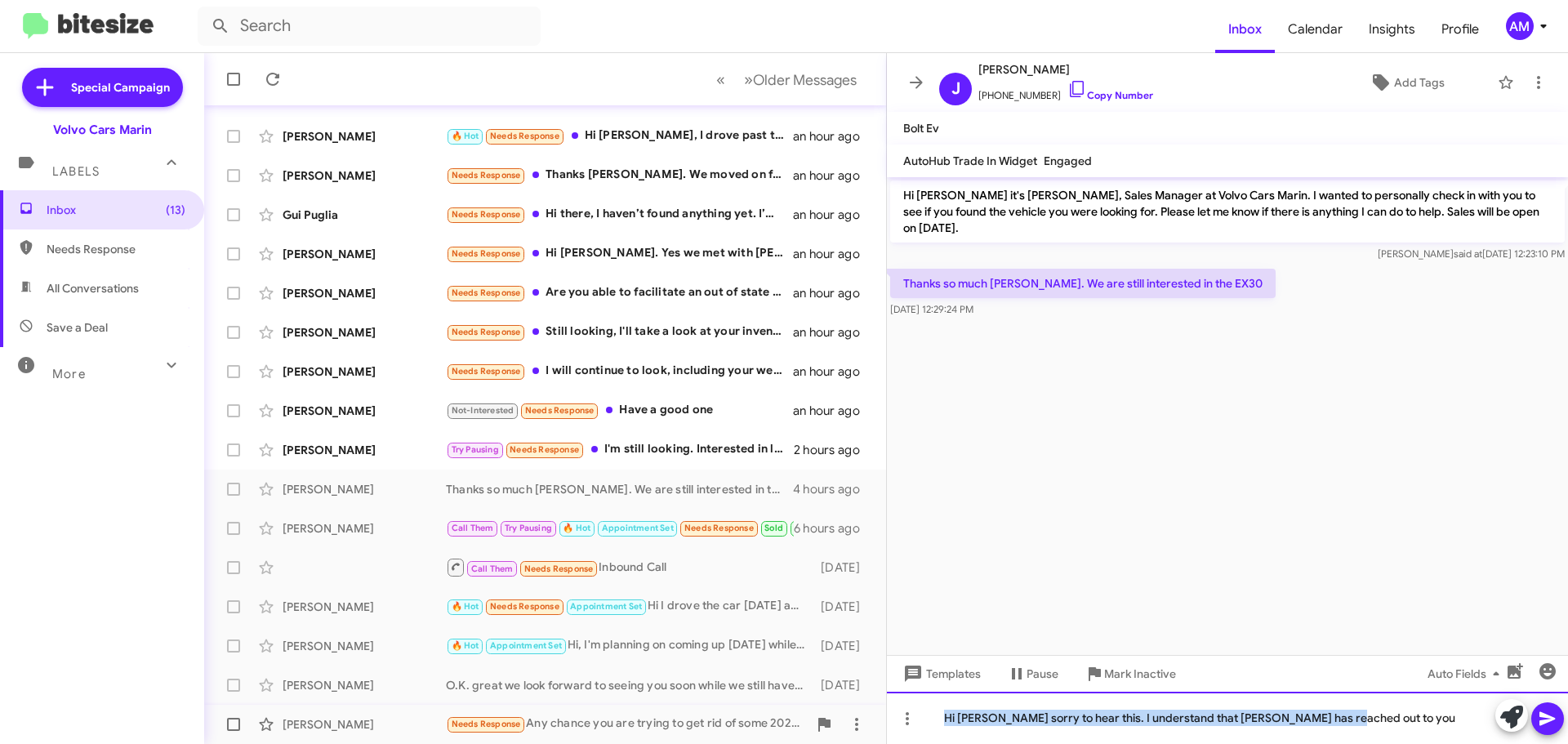
drag, startPoint x: 1344, startPoint y: 716, endPoint x: 776, endPoint y: 739, distance: 568.5
click at [776, 739] on div "Inbox « Previous » Next Older Messages [PERSON_NAME] Try Pausing Needs Response…" at bounding box center [886, 397] width 1364 height 690
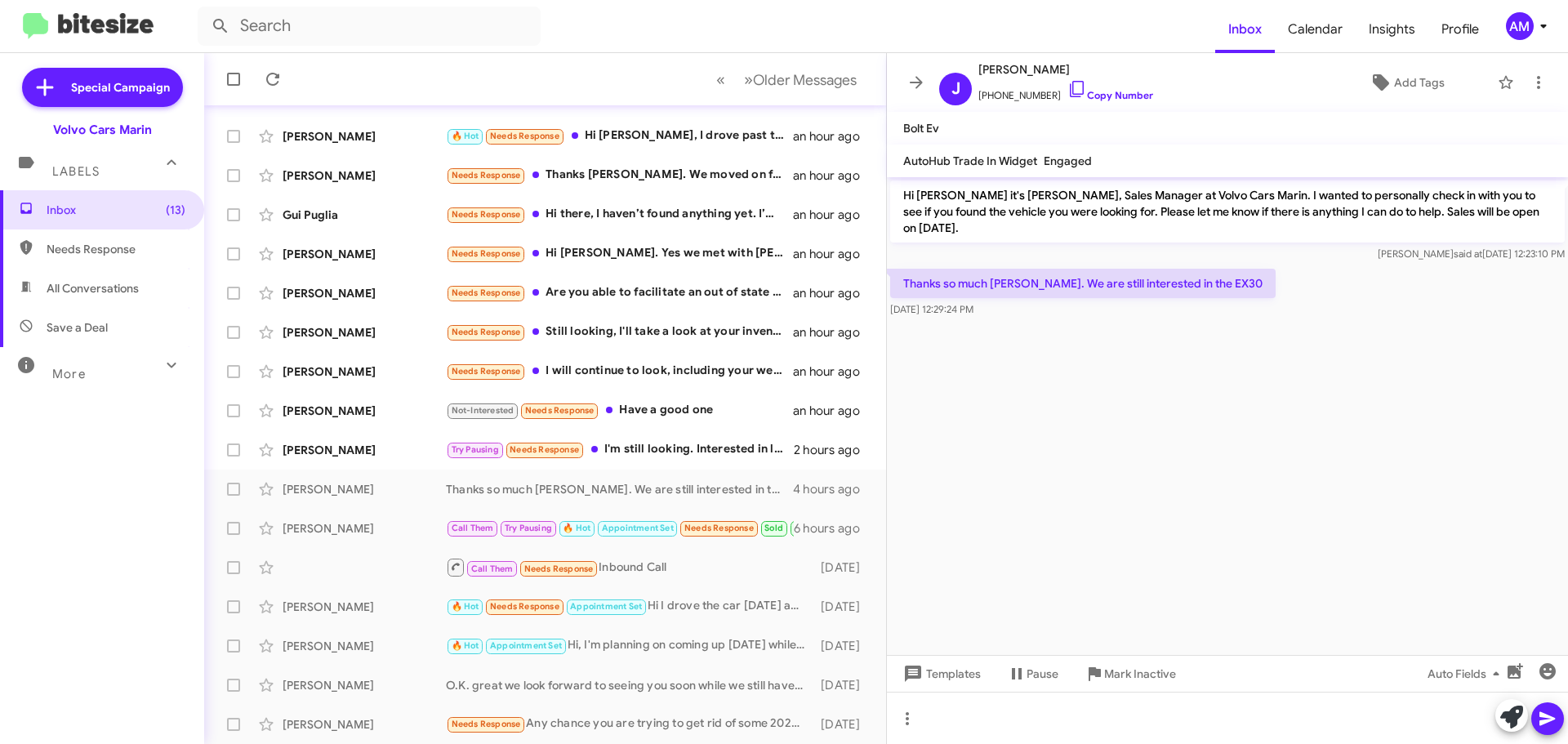
click at [1129, 529] on cdk-virtual-scroll-viewport "Hi [PERSON_NAME] it's [PERSON_NAME], Sales Manager at Volvo Cars Marin. I wante…" at bounding box center [1228, 415] width 681 height 478
click at [135, 537] on div "Inbox (13) Needs Response All Conversations Save a Deal More Important 🔥 Hot Ap…" at bounding box center [102, 414] width 205 height 447
